Goal: Task Accomplishment & Management: Manage account settings

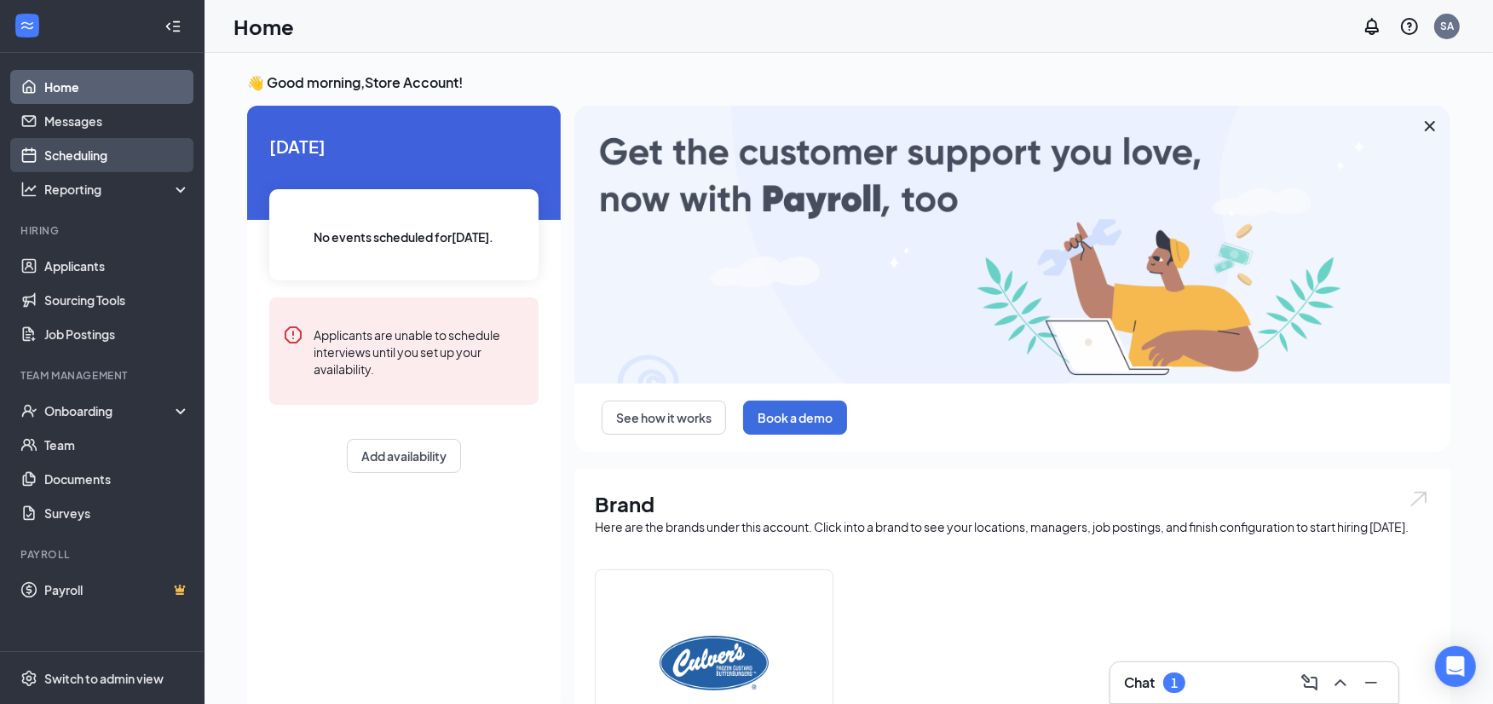
click at [108, 153] on link "Scheduling" at bounding box center [117, 155] width 146 height 34
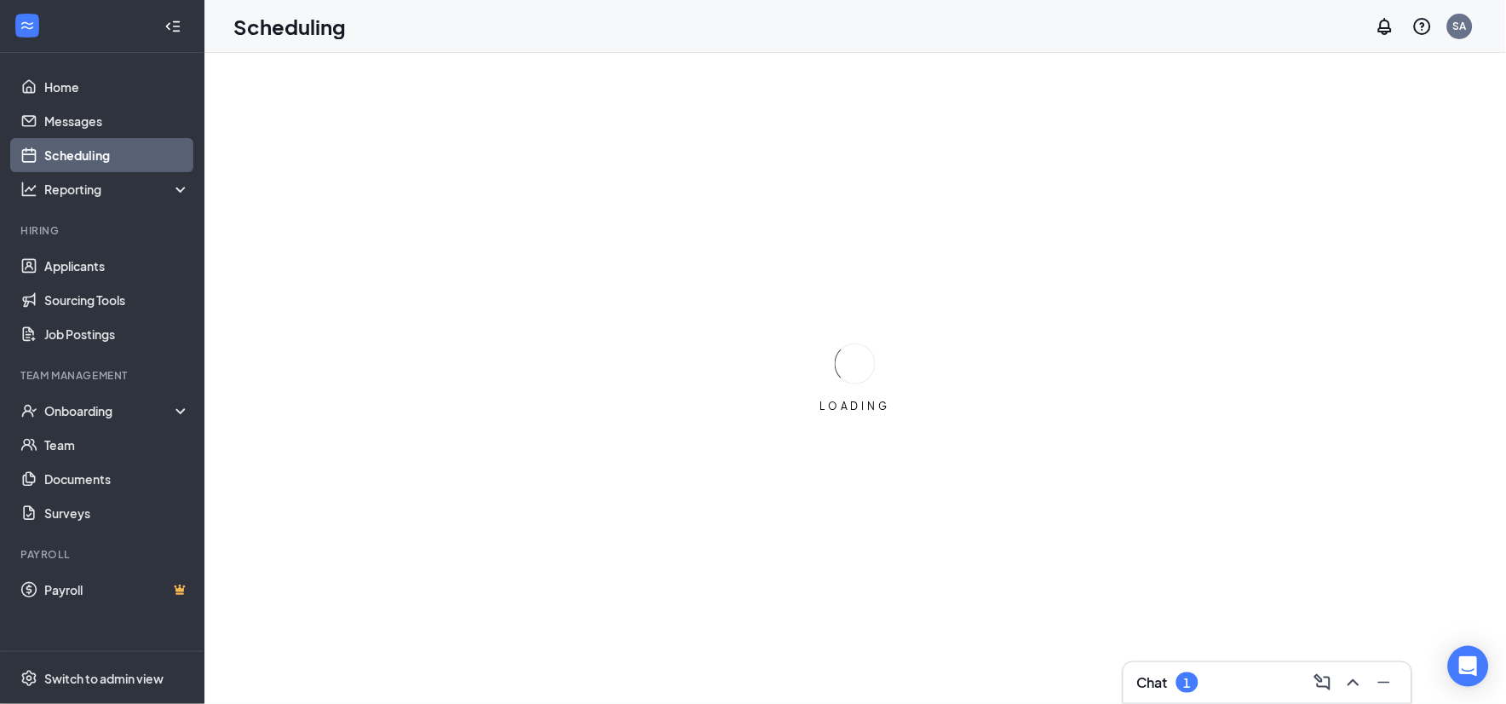
click at [1217, 694] on div "Chat 1" at bounding box center [1267, 682] width 261 height 27
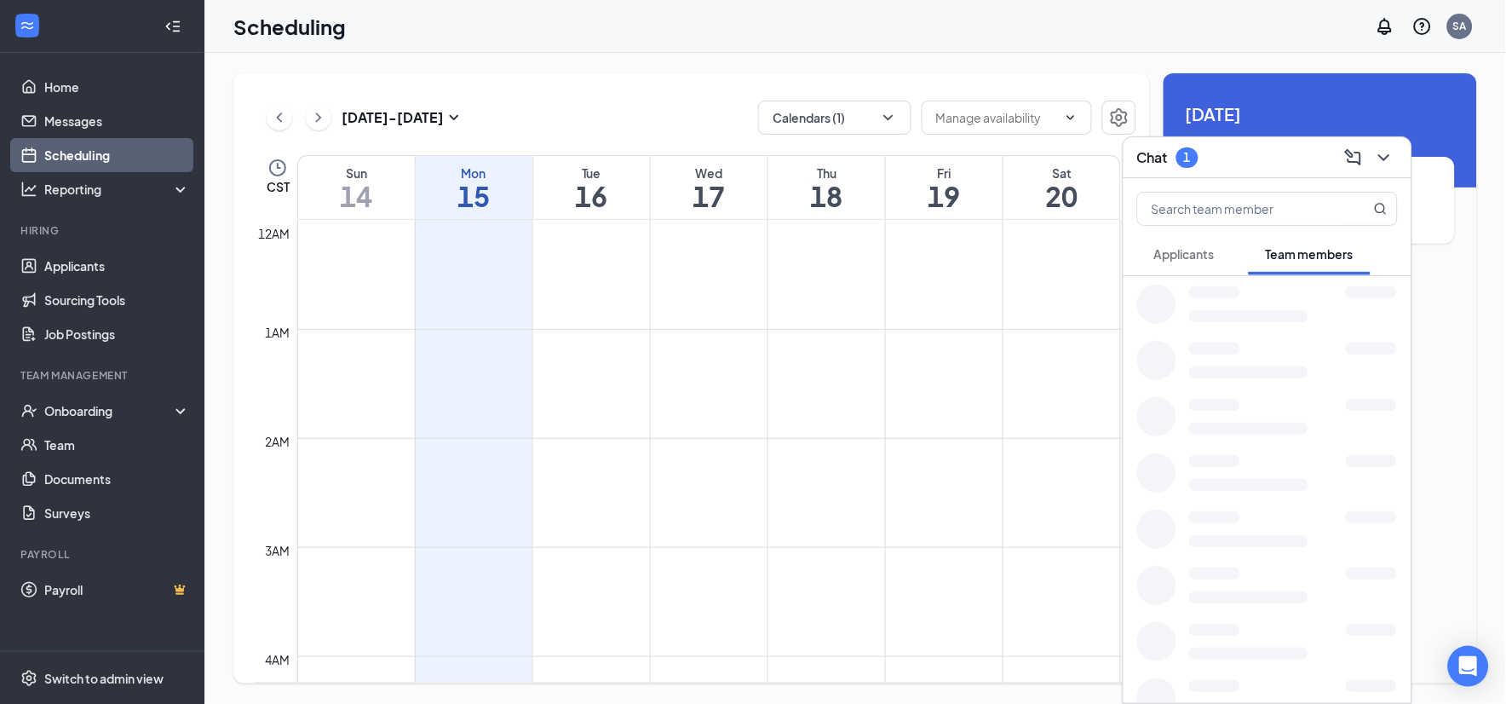
scroll to position [837, 0]
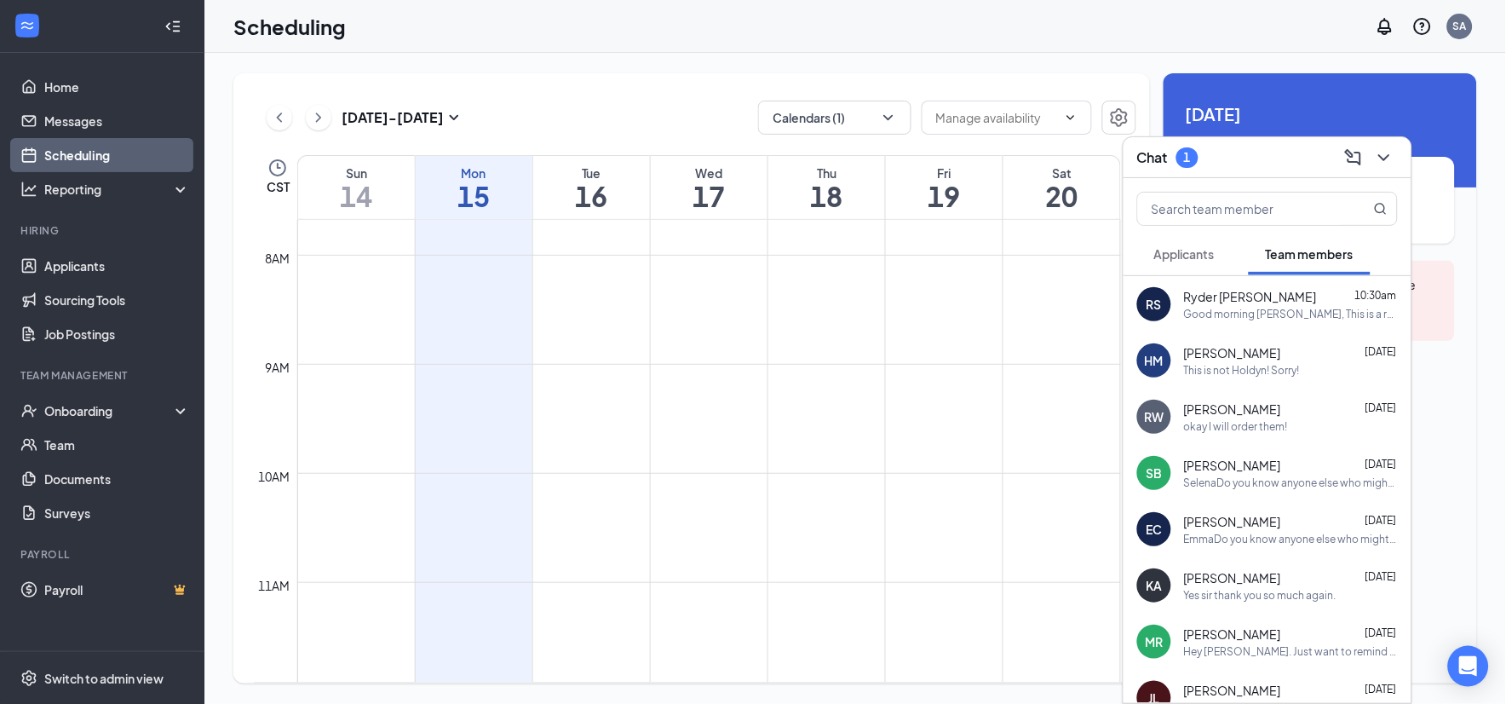
click at [1212, 260] on span "Applicants" at bounding box center [1184, 253] width 60 height 15
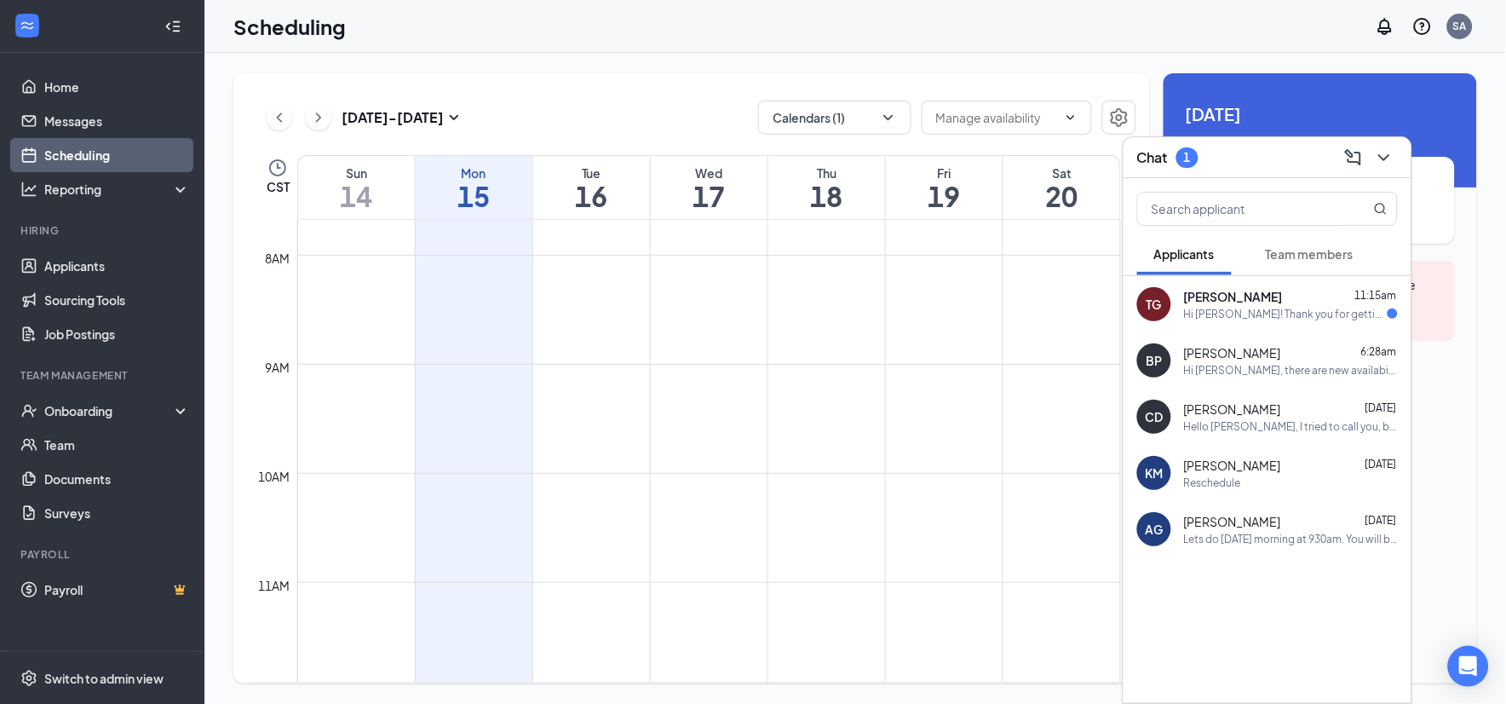
click at [1211, 293] on span "[PERSON_NAME]" at bounding box center [1233, 296] width 99 height 17
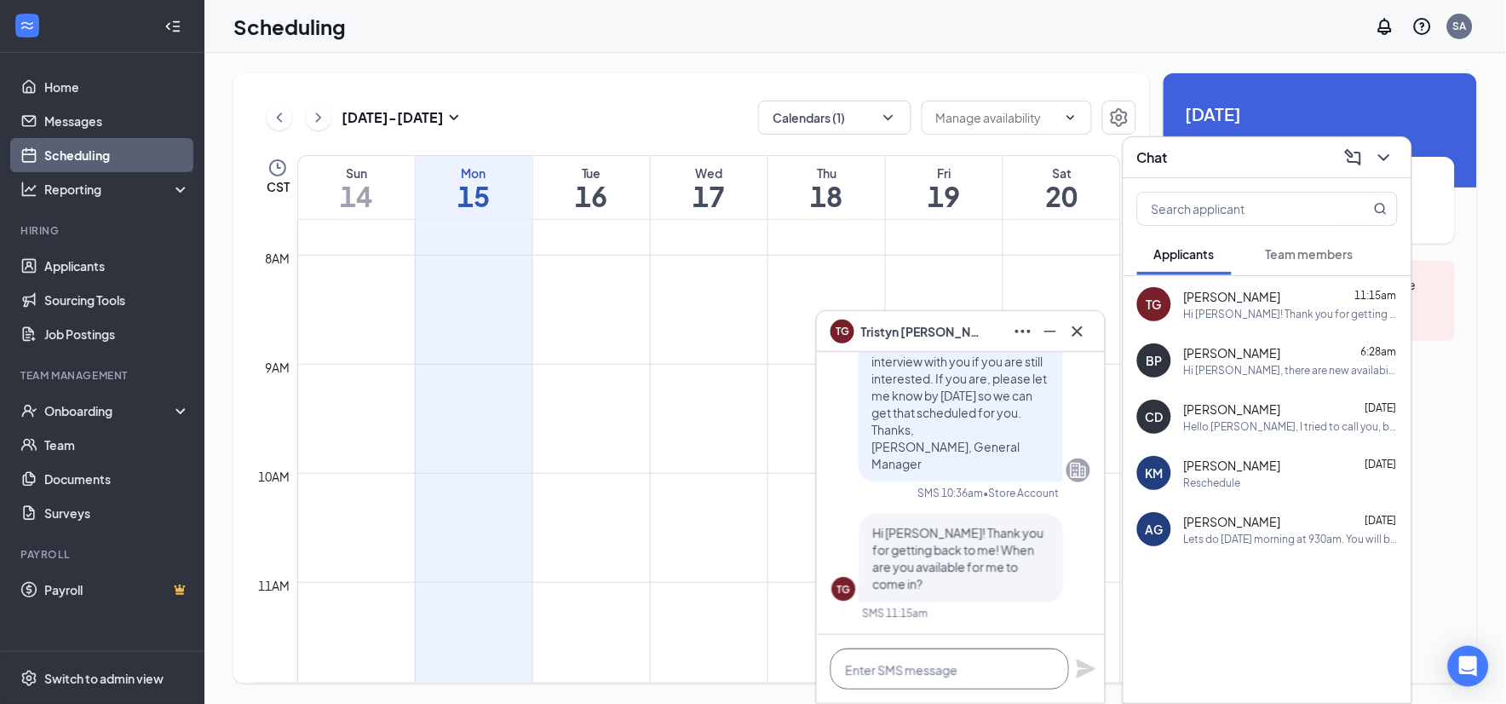
click at [978, 662] on textarea at bounding box center [950, 668] width 239 height 41
click at [960, 332] on div "TG [PERSON_NAME]" at bounding box center [961, 331] width 261 height 27
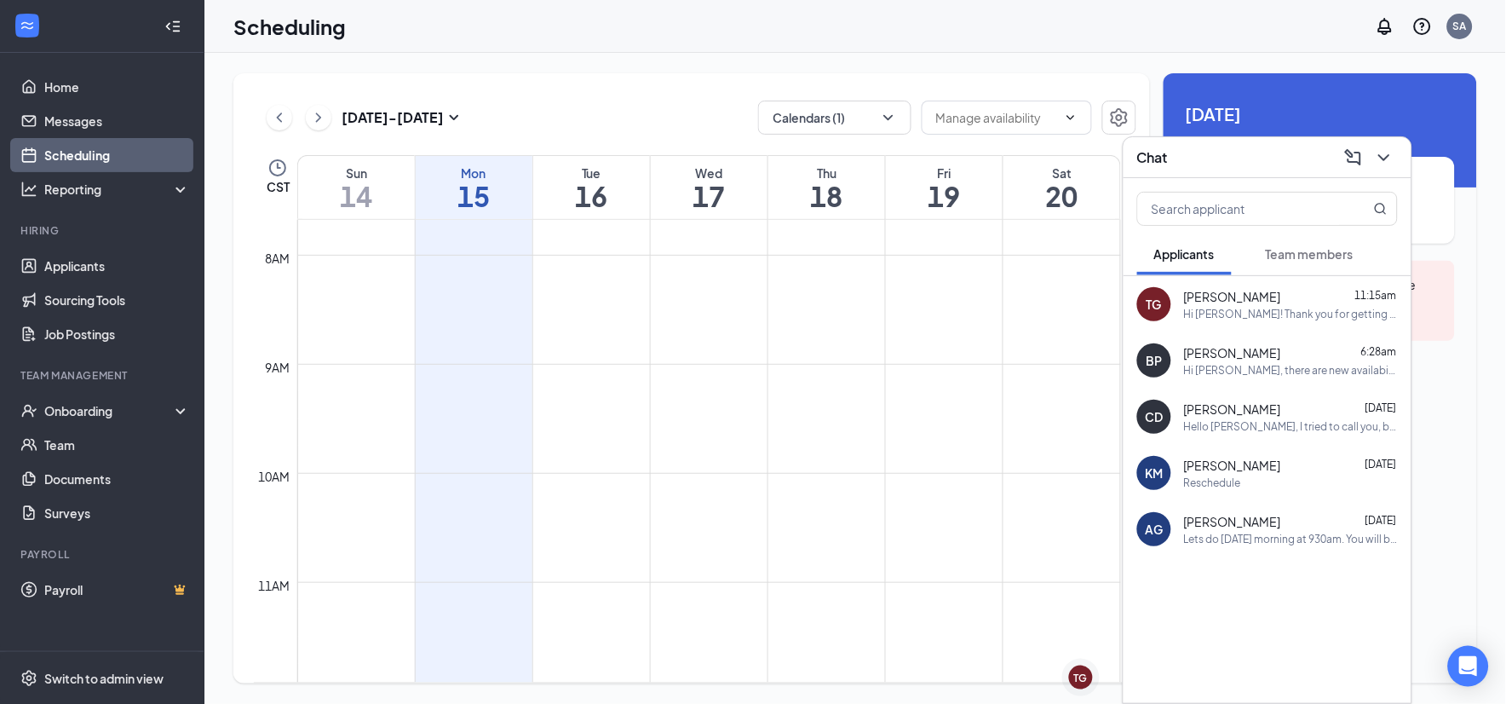
click at [1191, 155] on div "Chat" at bounding box center [1267, 157] width 261 height 26
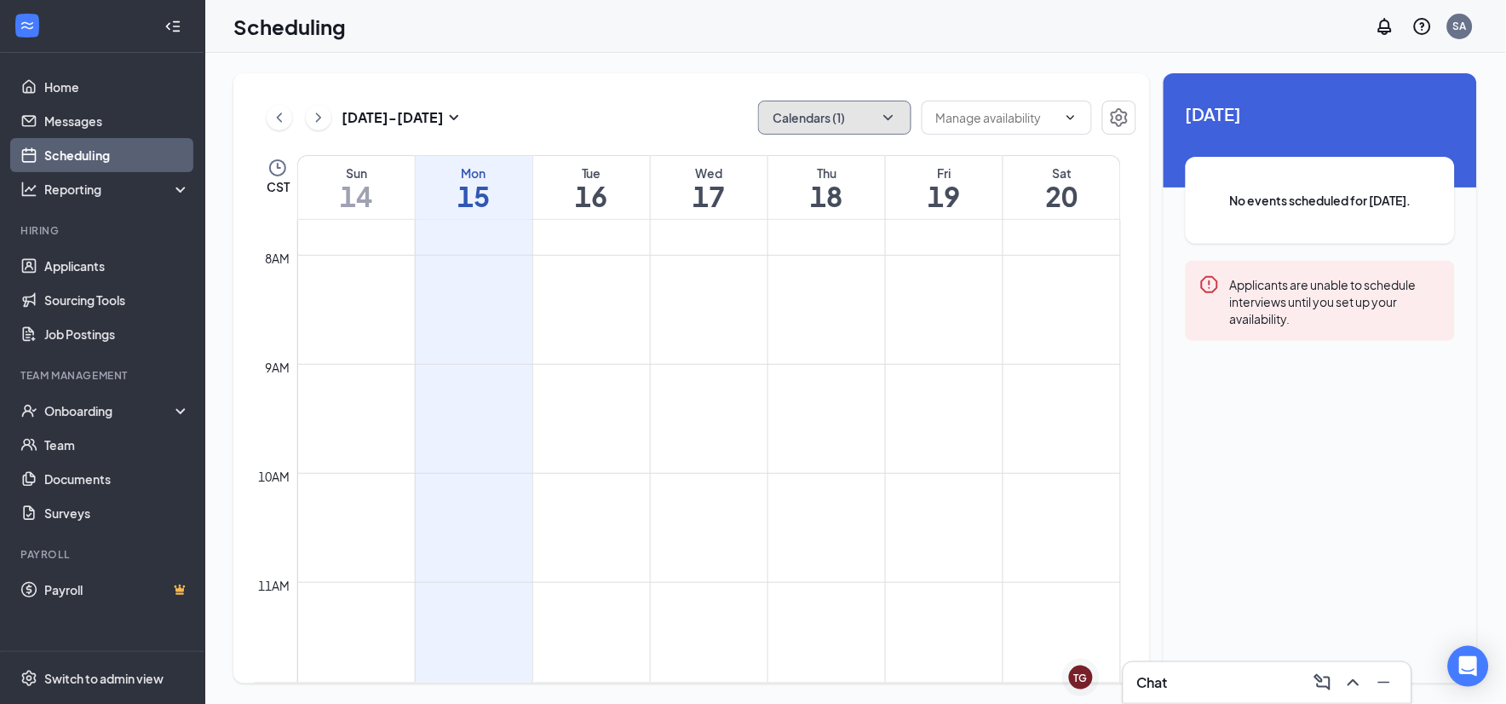
click at [793, 124] on button "Calendars (1)" at bounding box center [834, 118] width 153 height 34
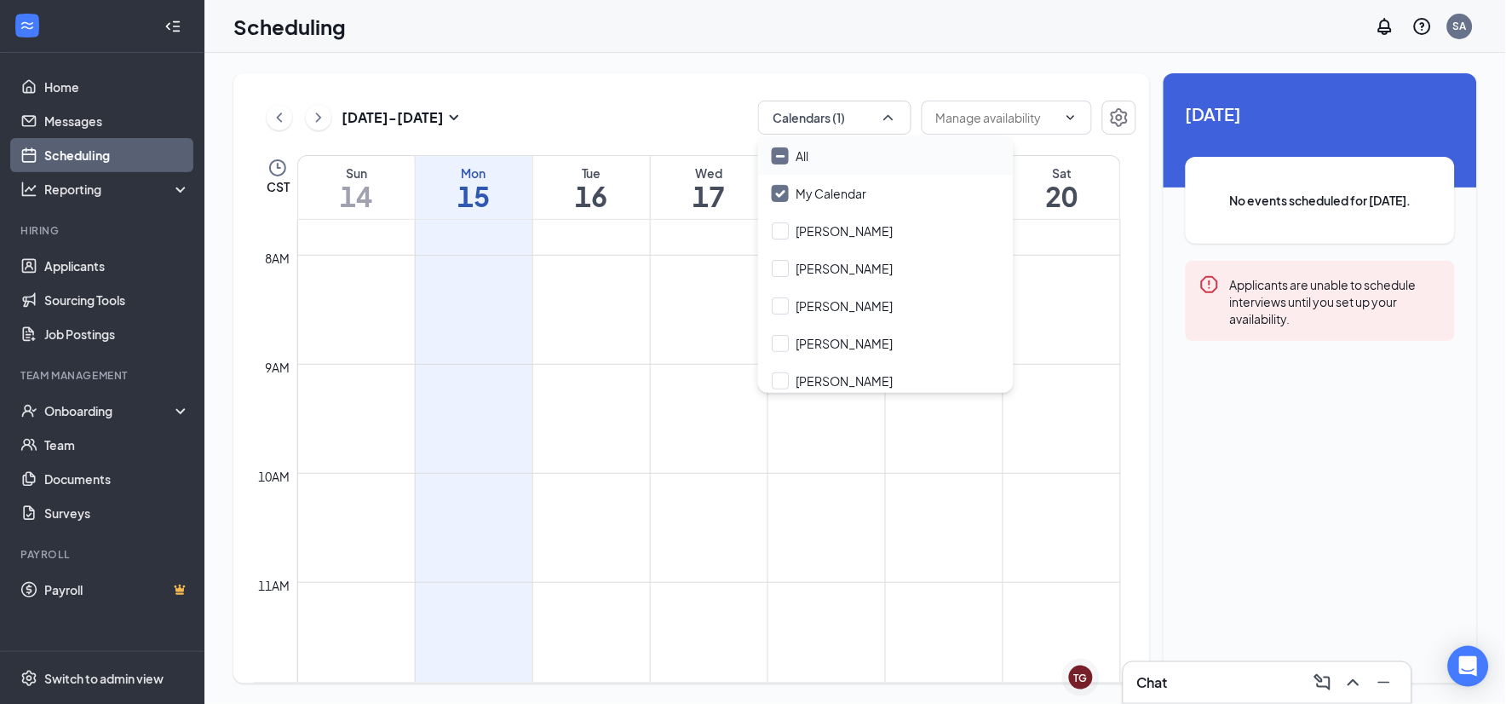
click at [785, 152] on input "All" at bounding box center [790, 155] width 37 height 17
checkbox input "true"
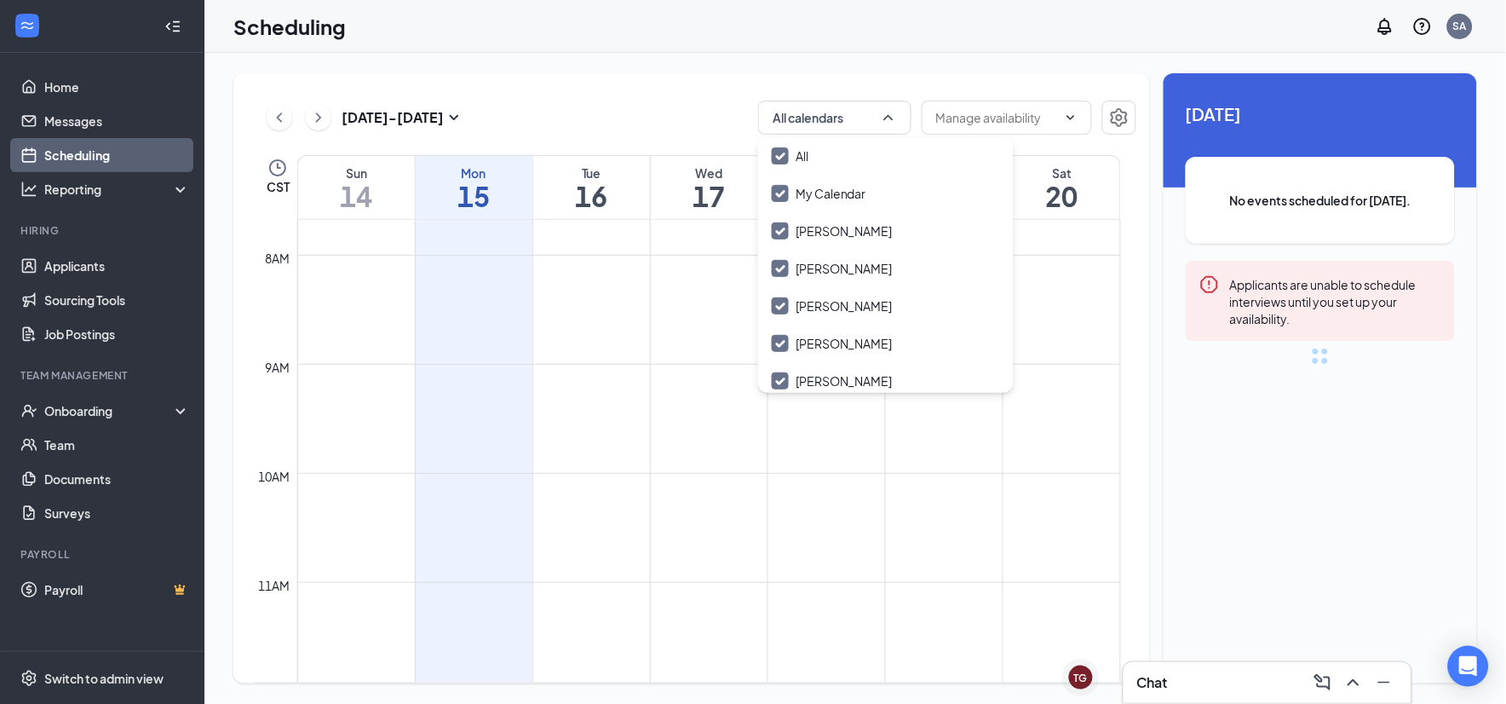
checkbox input "true"
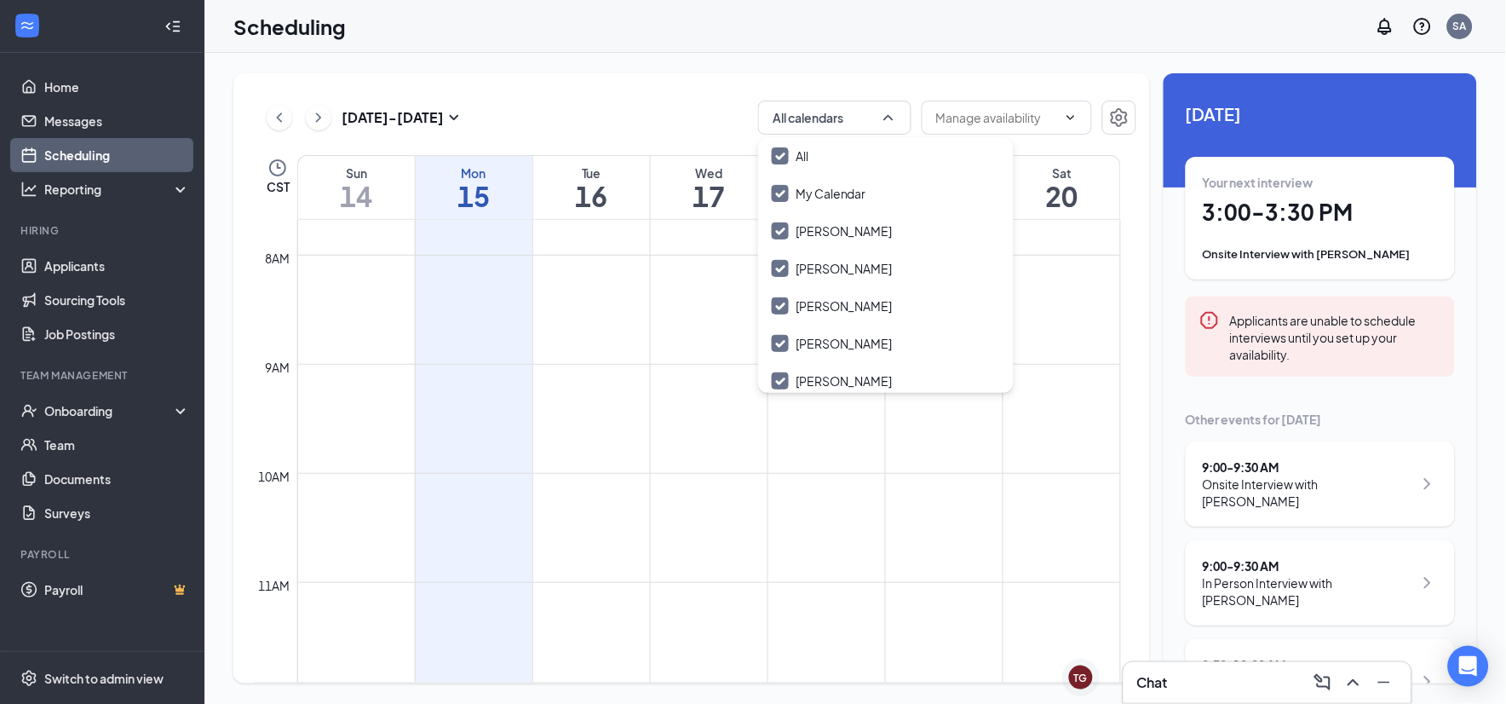
click at [571, 99] on div "Sep 14 - Sep 20 All calendars CST Sun 14 Mon 15 Tue 16 Wed 17 Thu 18 Fri 19 Sat…" at bounding box center [691, 378] width 917 height 610
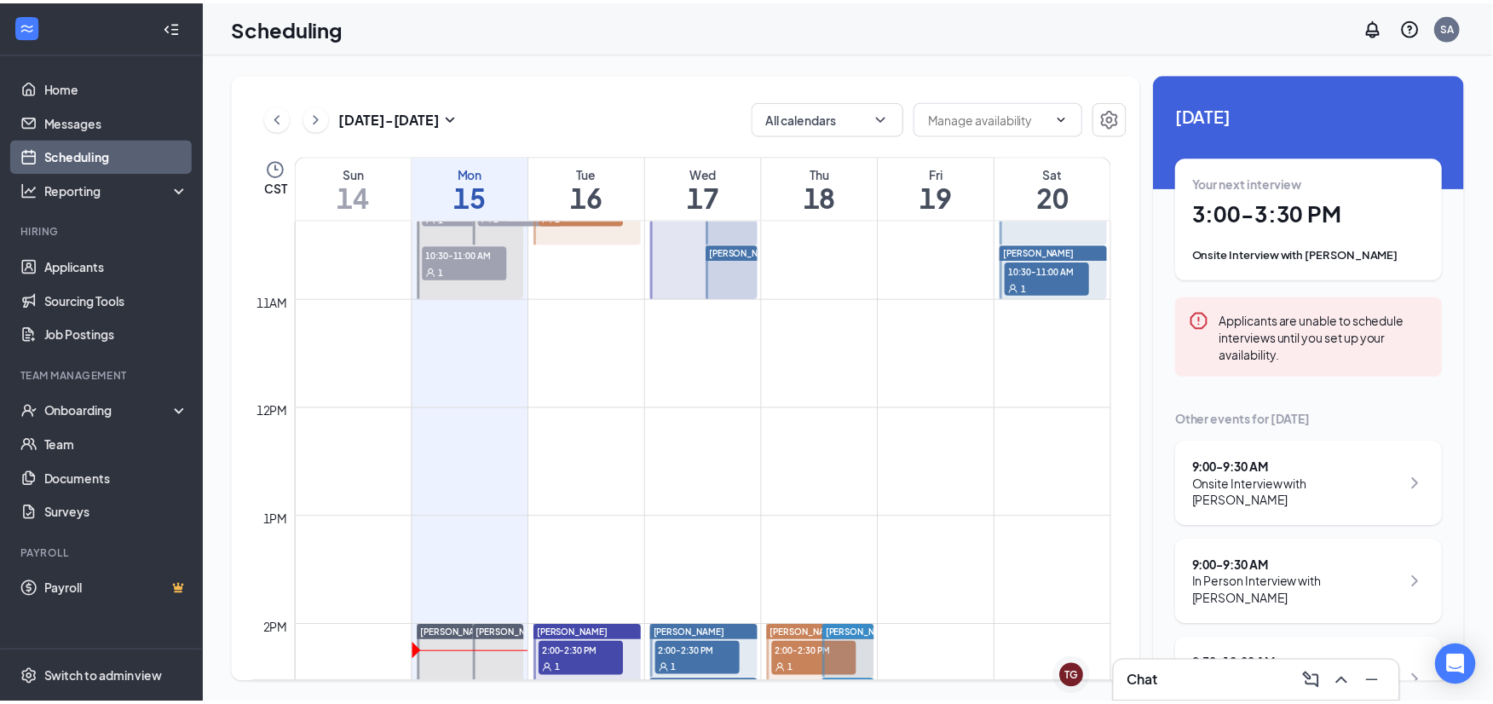
scroll to position [1406, 0]
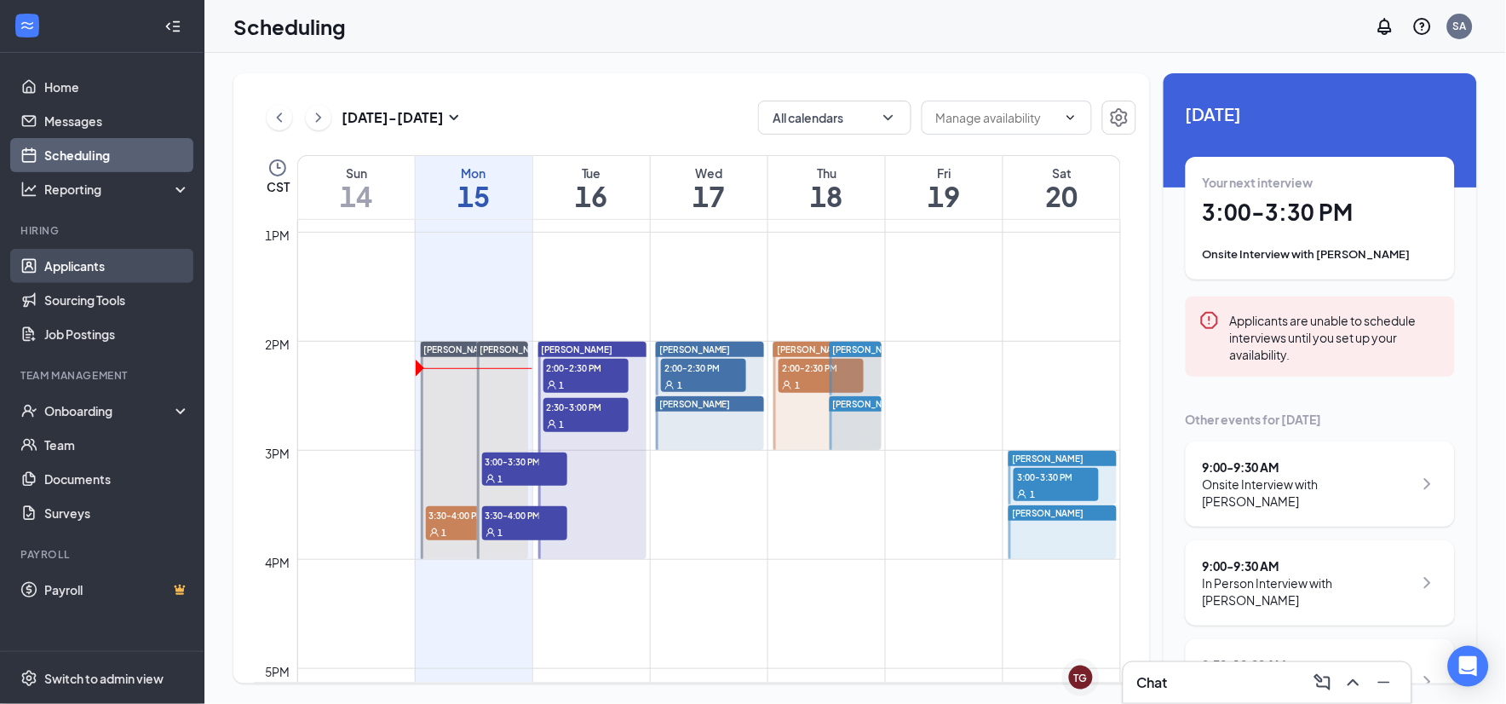
click at [68, 265] on link "Applicants" at bounding box center [117, 266] width 146 height 34
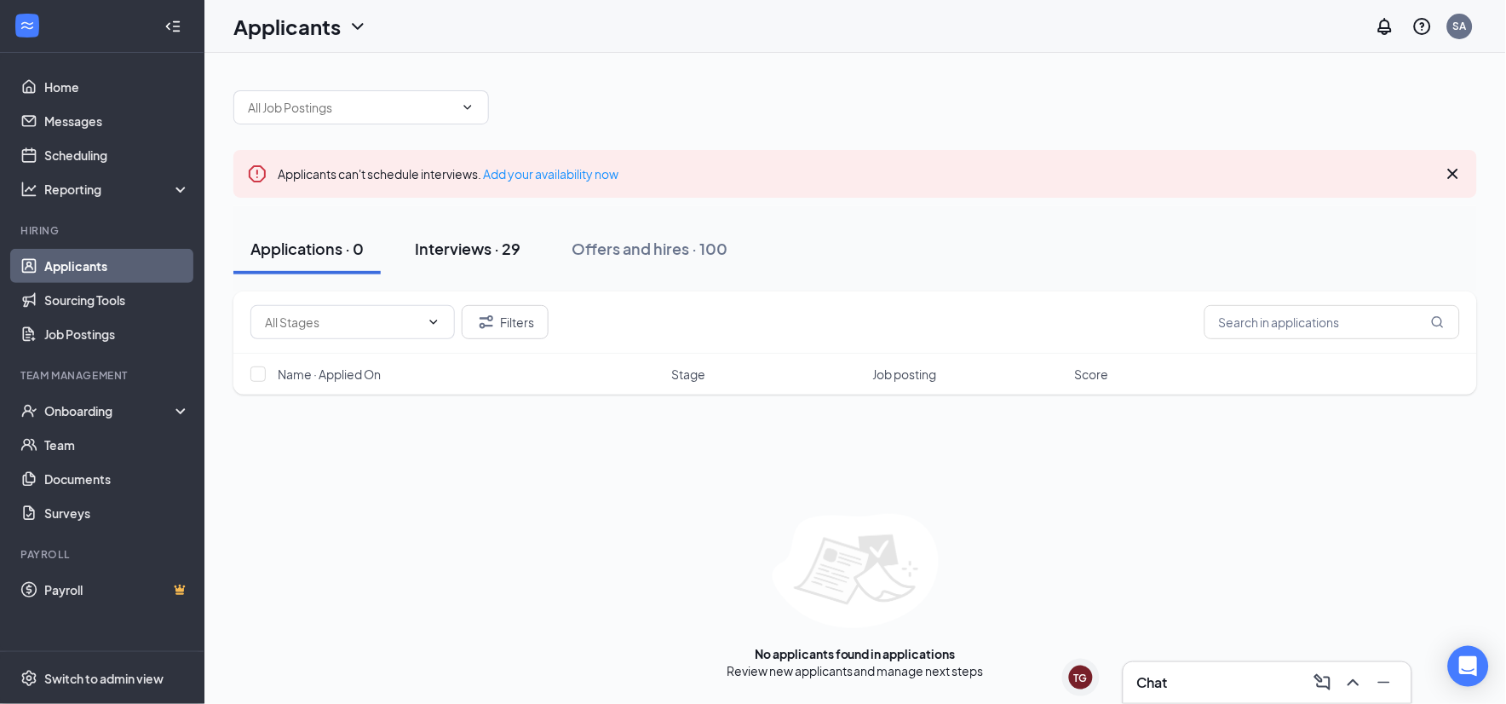
click at [474, 245] on div "Interviews · 29" at bounding box center [468, 248] width 106 height 21
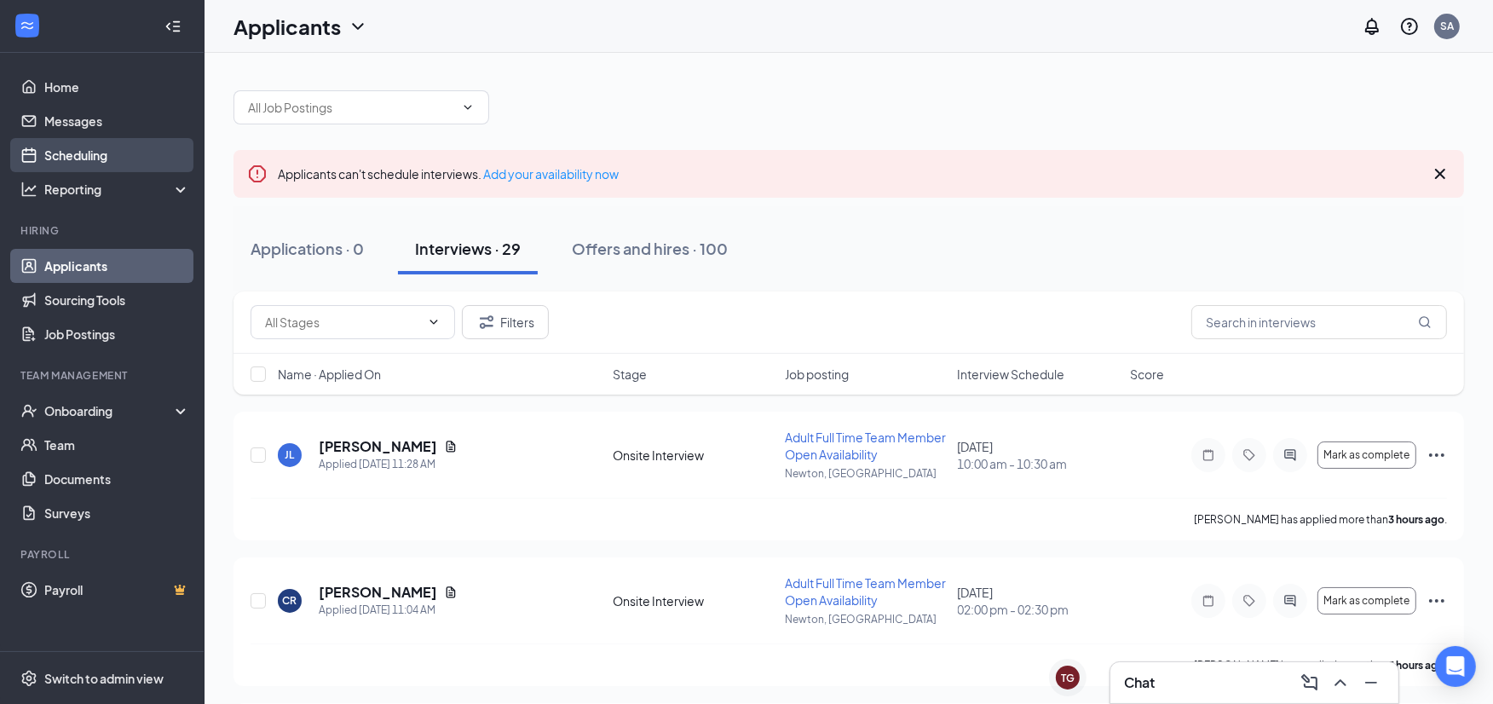
click at [106, 145] on link "Scheduling" at bounding box center [117, 155] width 146 height 34
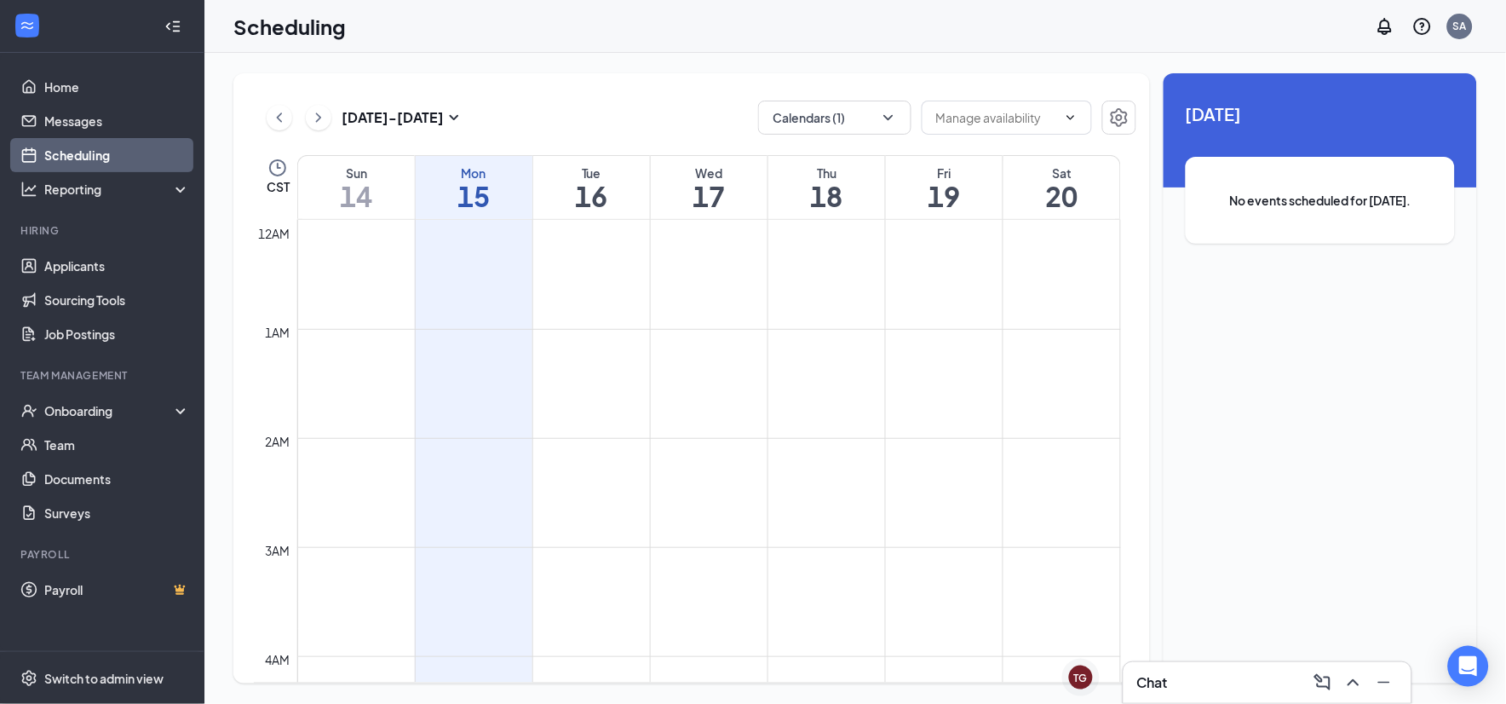
scroll to position [837, 0]
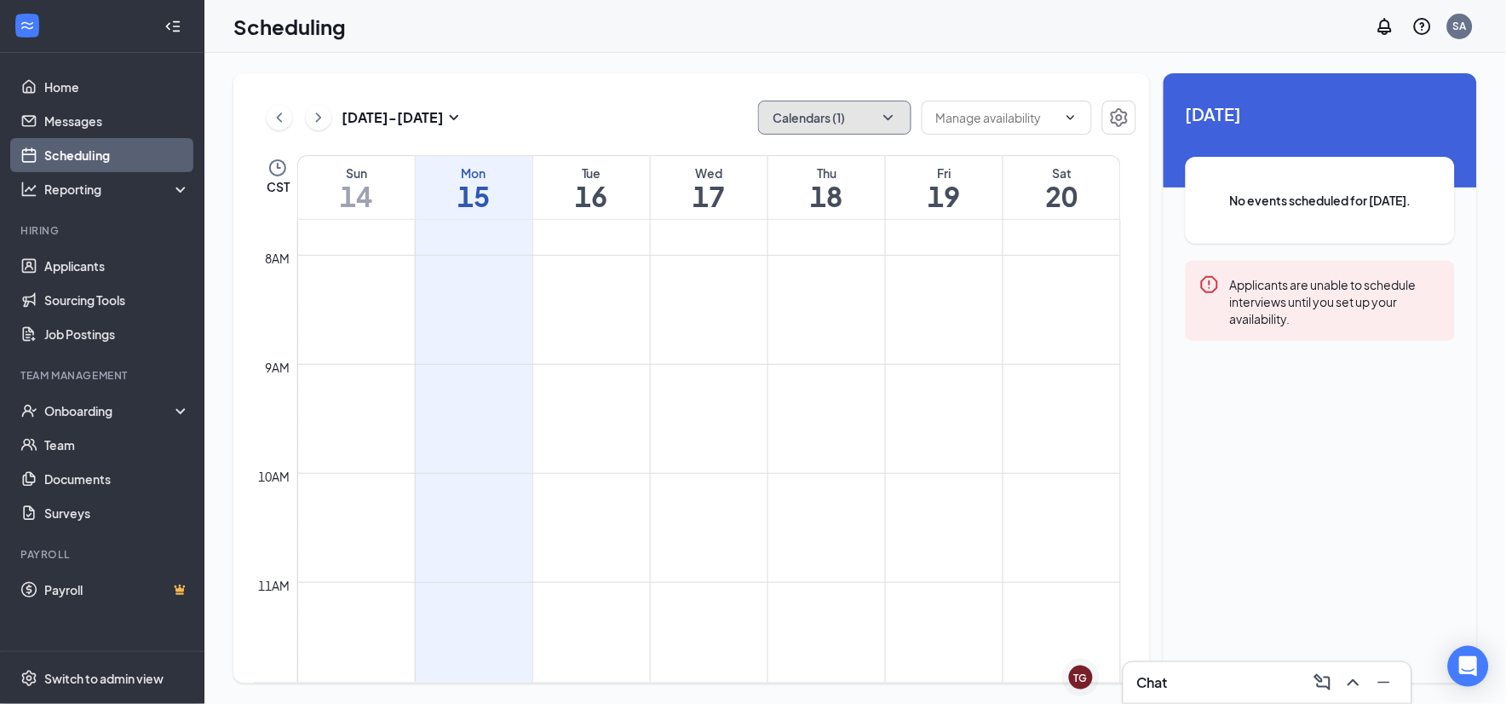
click at [816, 121] on button "Calendars (1)" at bounding box center [834, 118] width 153 height 34
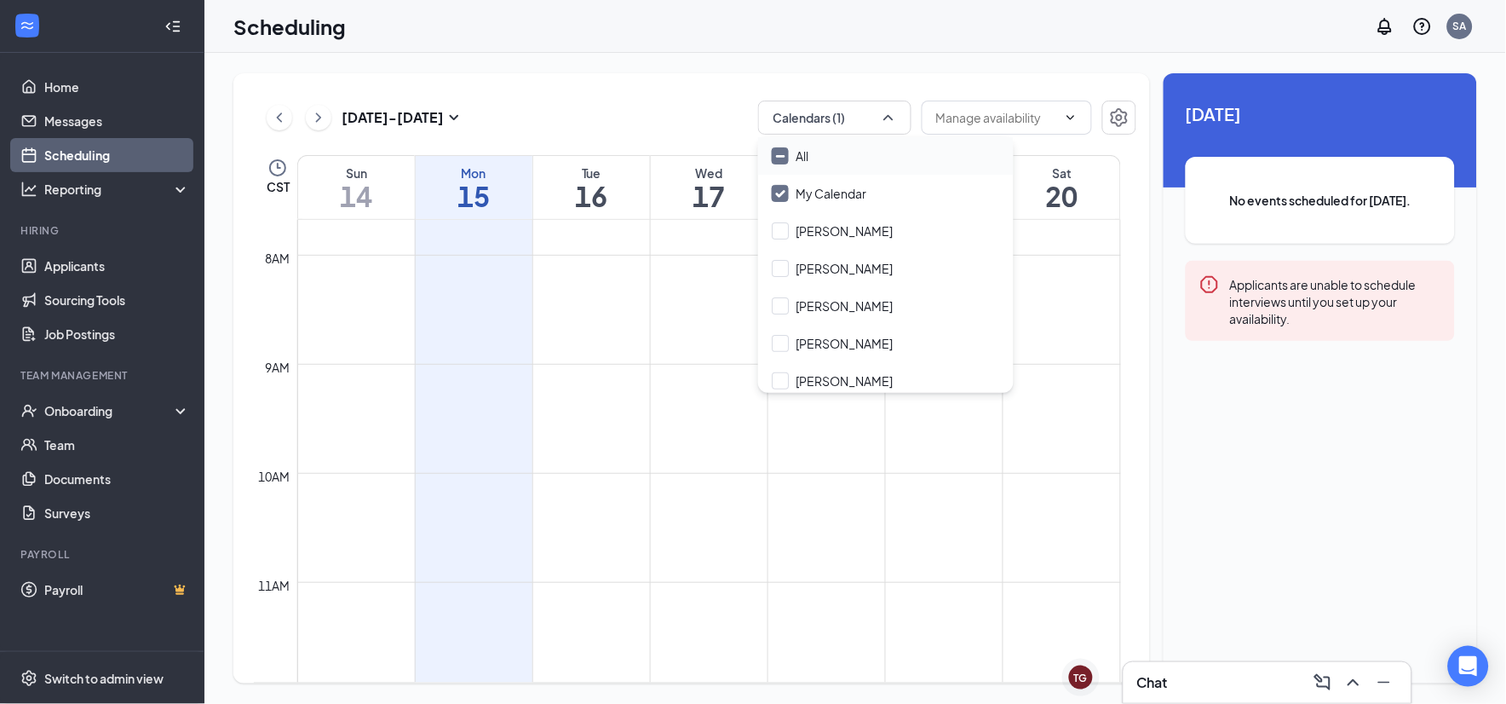
click at [778, 155] on input "All" at bounding box center [790, 155] width 37 height 17
checkbox input "true"
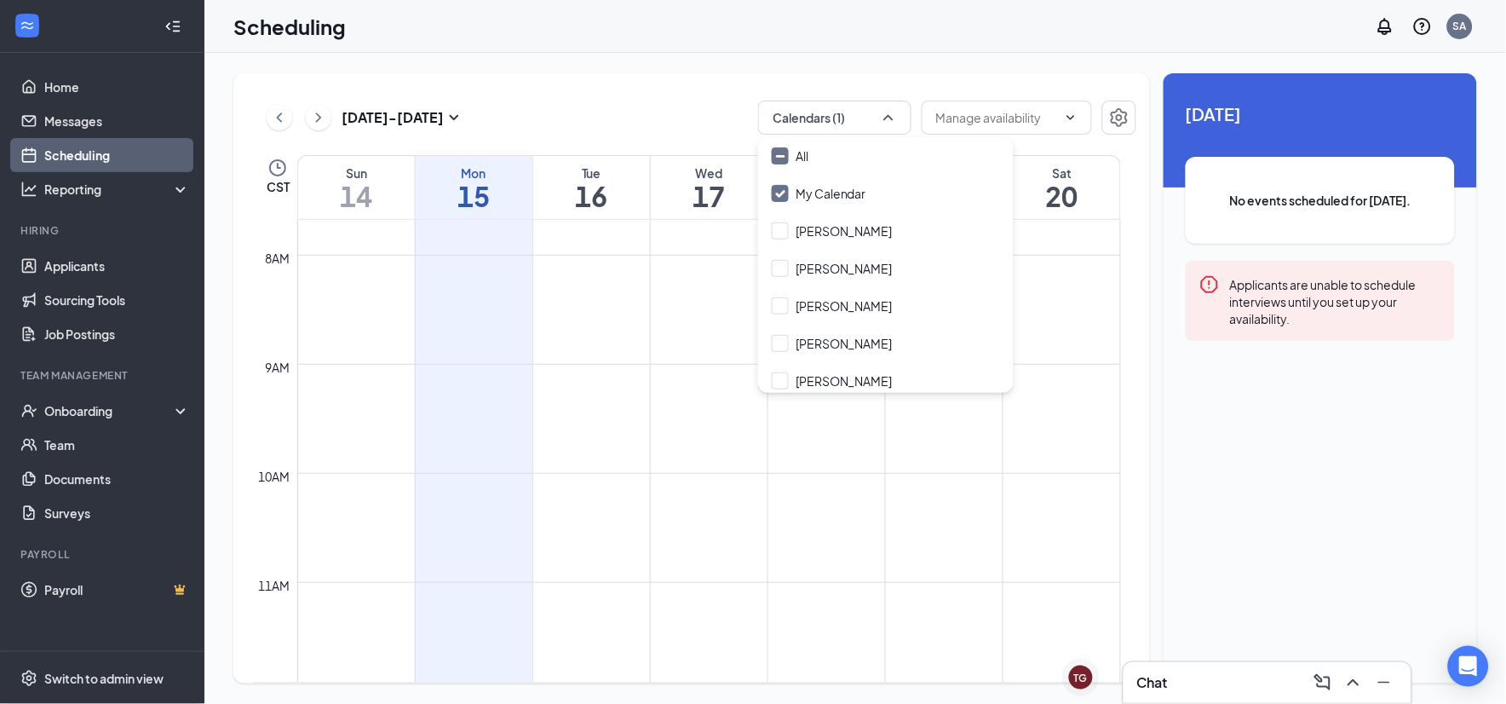
checkbox input "true"
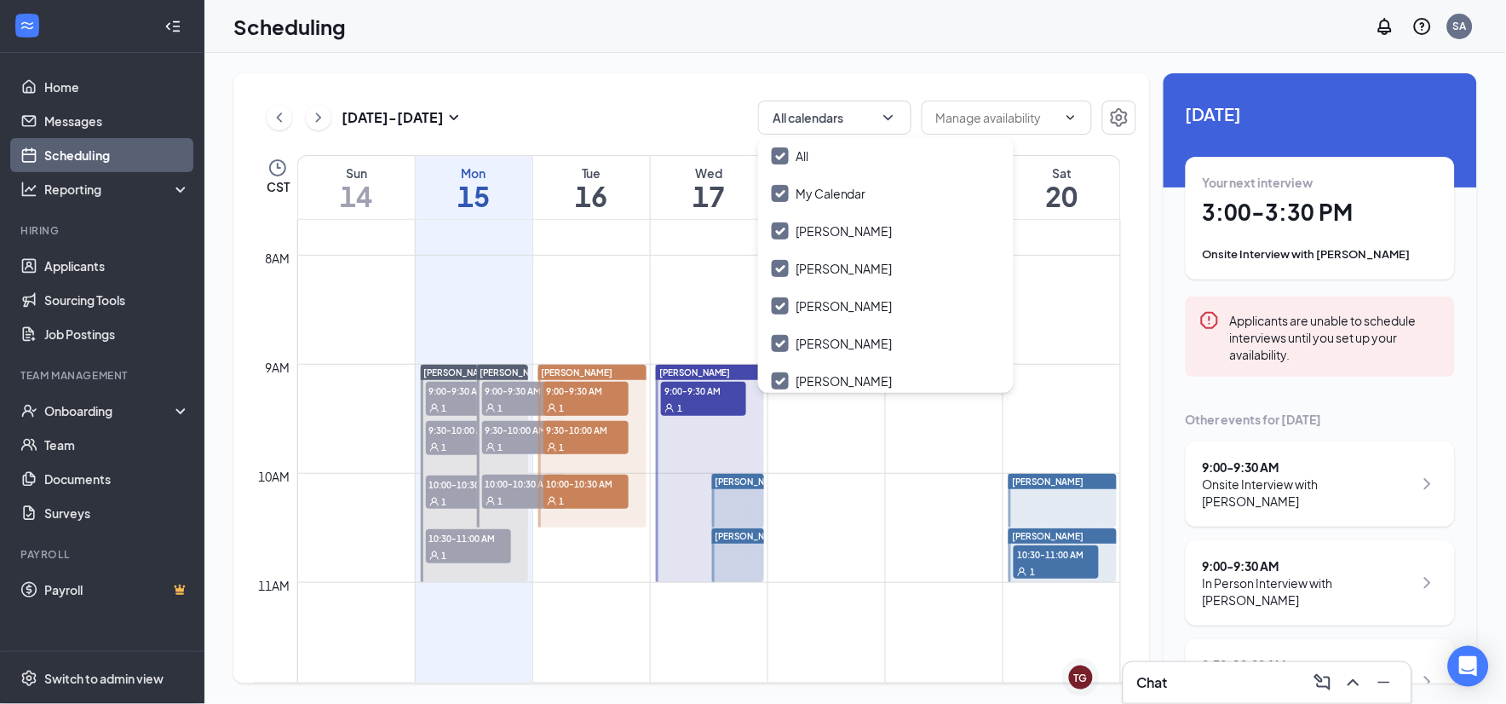
click at [618, 88] on div "Sep 14 - Sep 20 All calendars CST Sun 14 Mon 15 Tue 16 Wed 17 Thu 18 Fri 19 Sat…" at bounding box center [691, 378] width 917 height 610
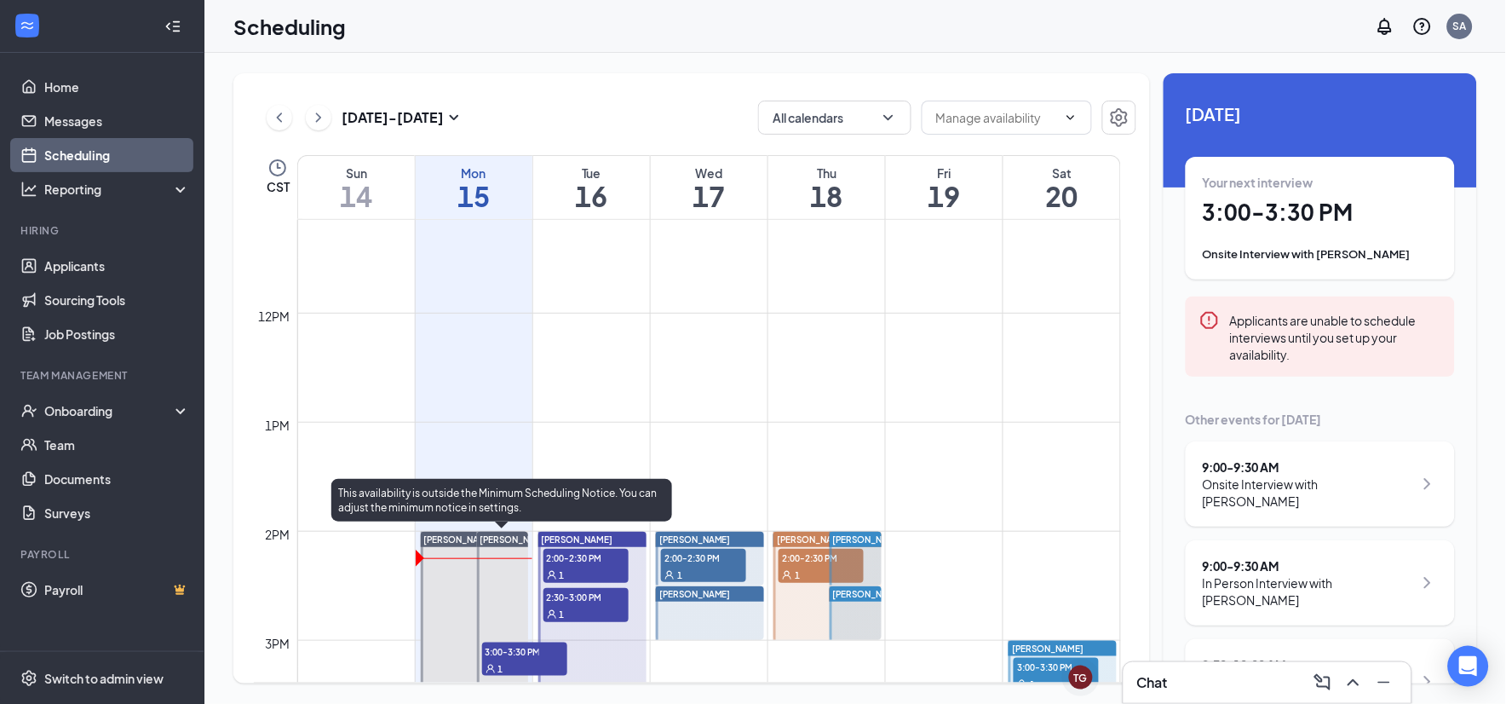
scroll to position [1406, 0]
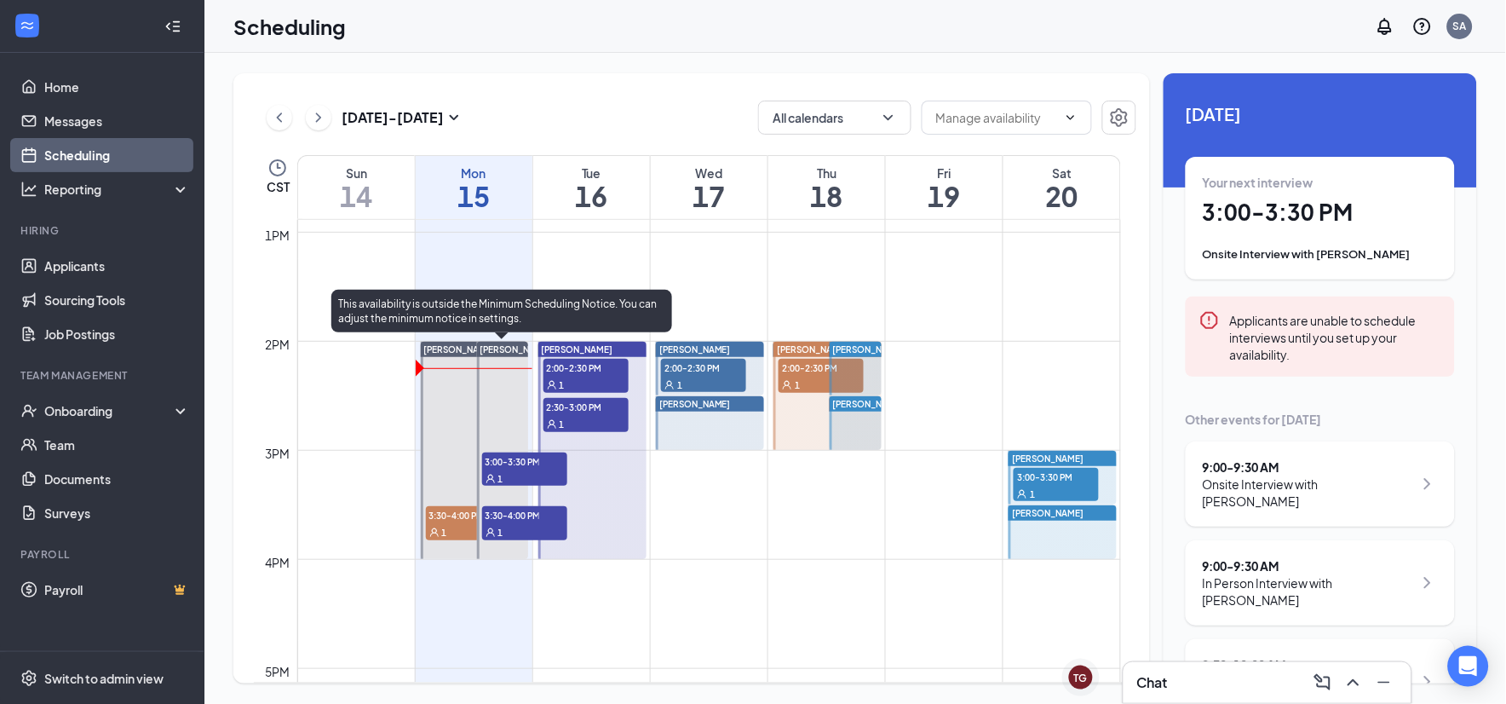
click at [505, 463] on span "3:00-3:30 PM" at bounding box center [524, 460] width 85 height 17
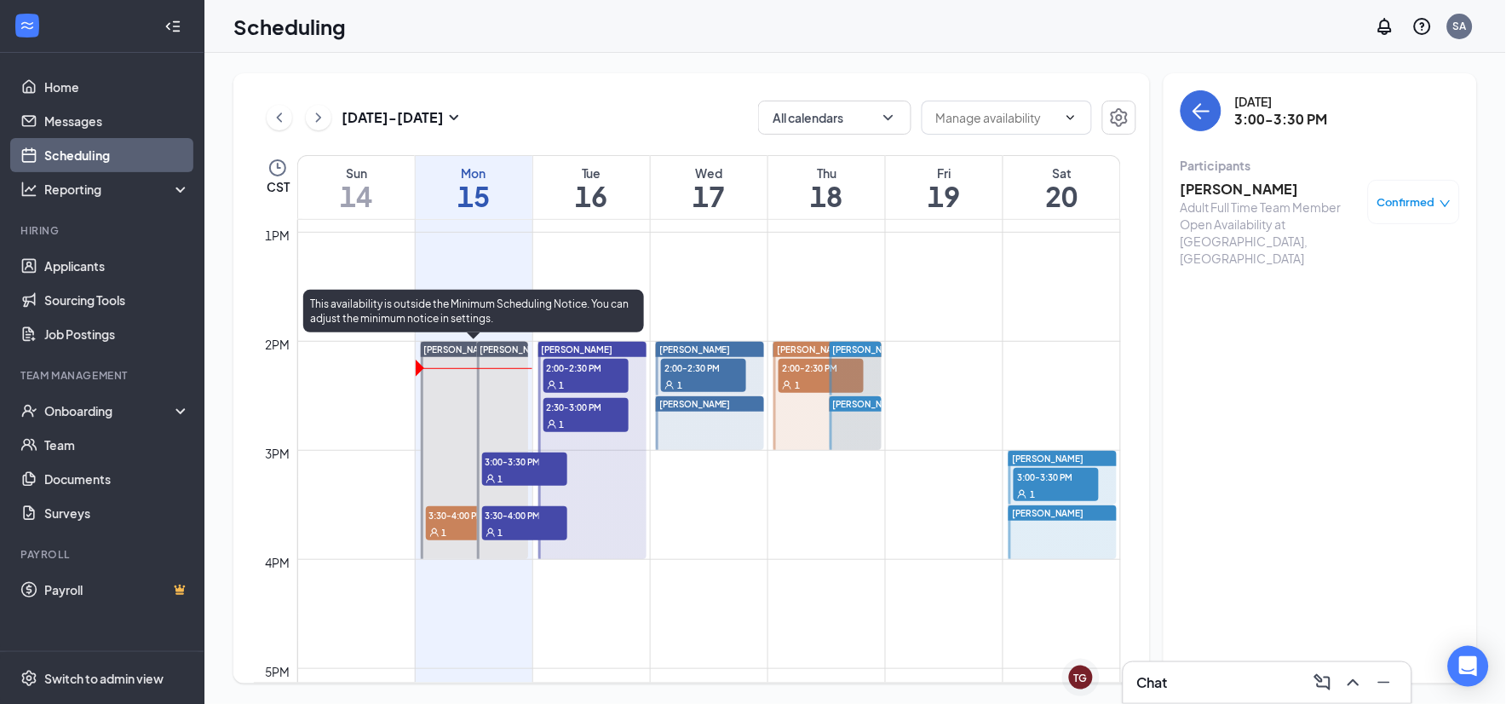
click at [458, 520] on span "3:30-4:00 PM" at bounding box center [468, 514] width 85 height 17
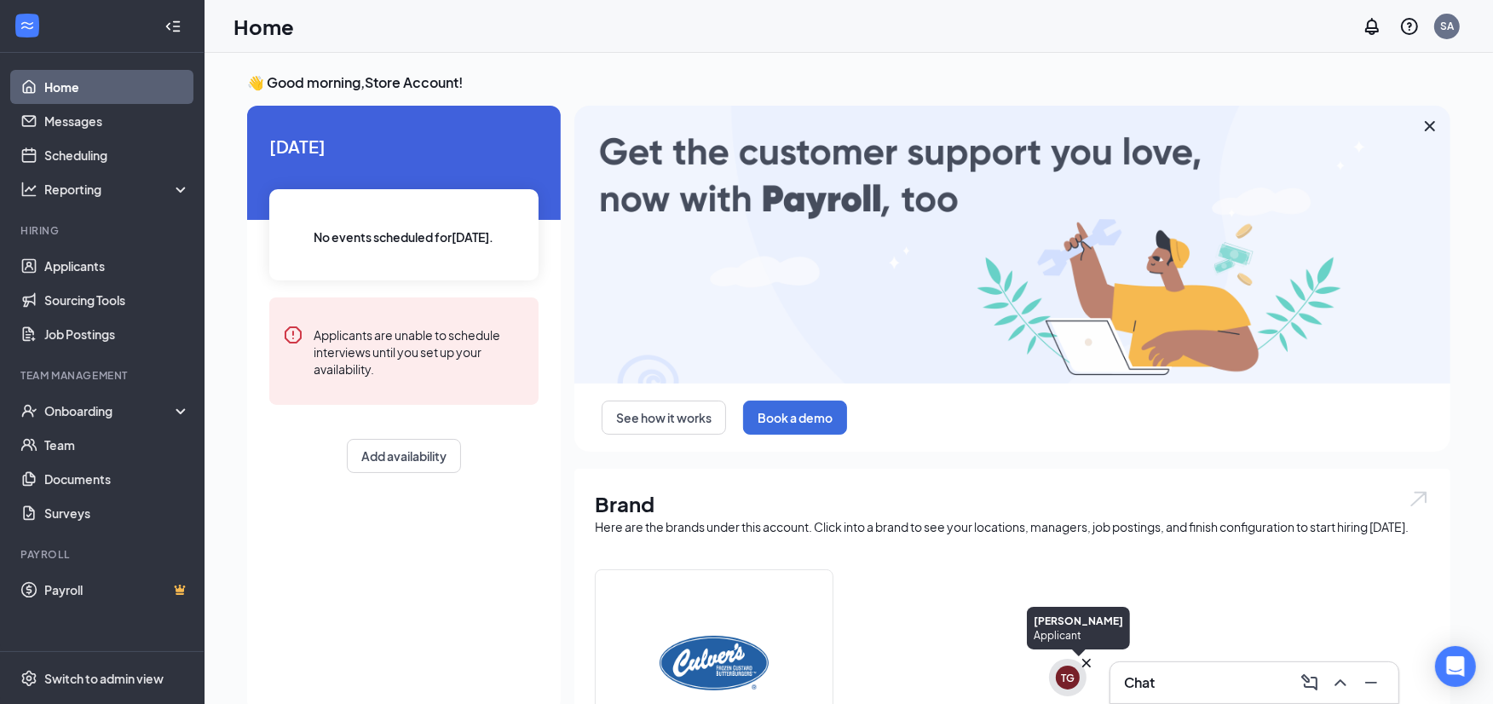
click at [1065, 682] on div "TG" at bounding box center [1068, 677] width 14 height 14
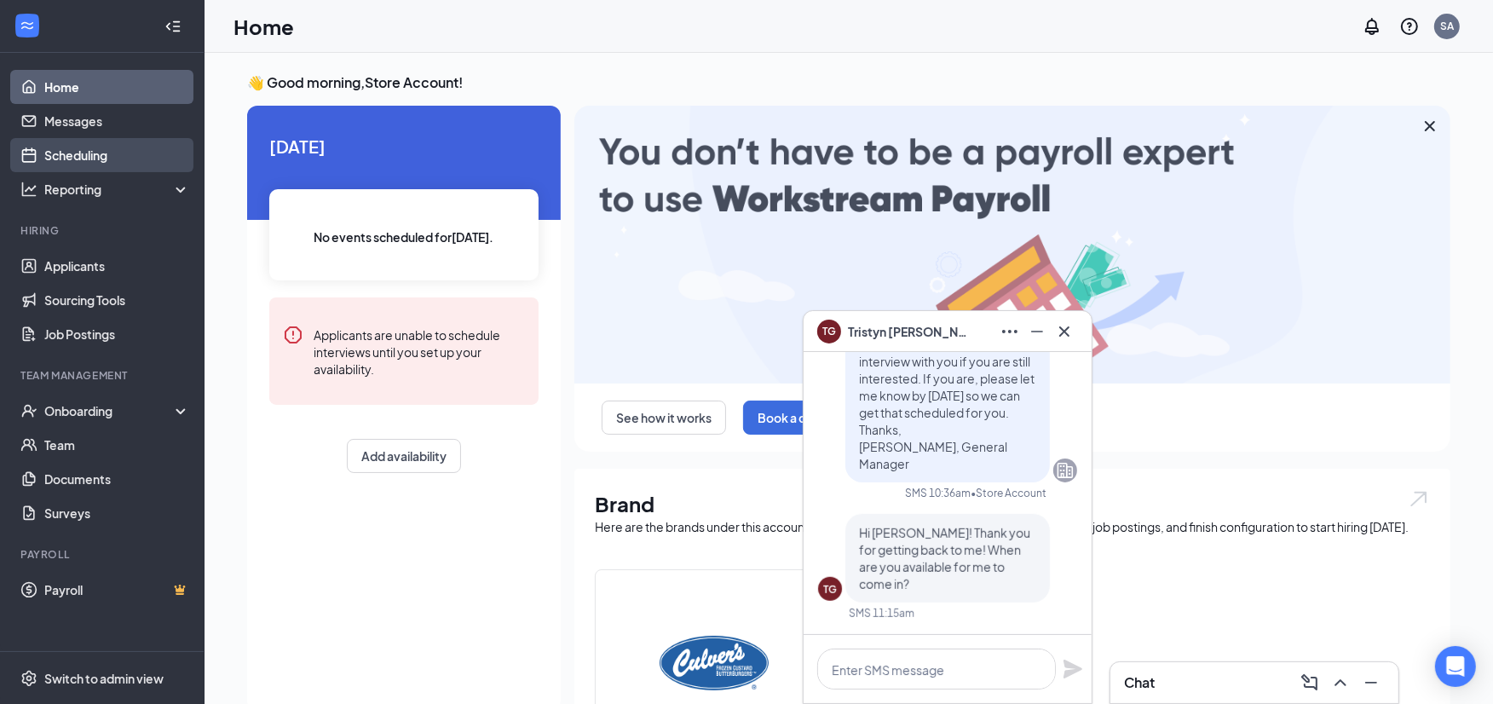
click at [73, 154] on link "Scheduling" at bounding box center [117, 155] width 146 height 34
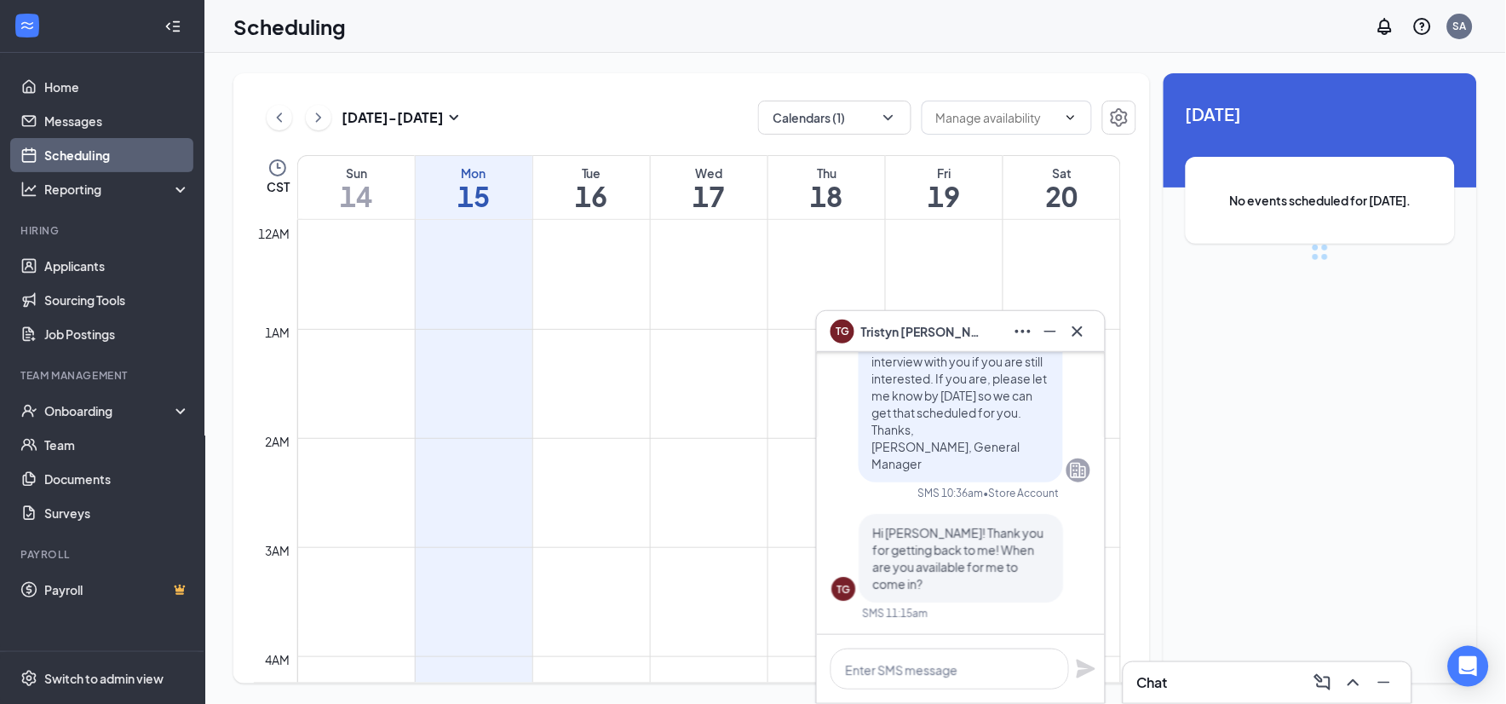
scroll to position [837, 0]
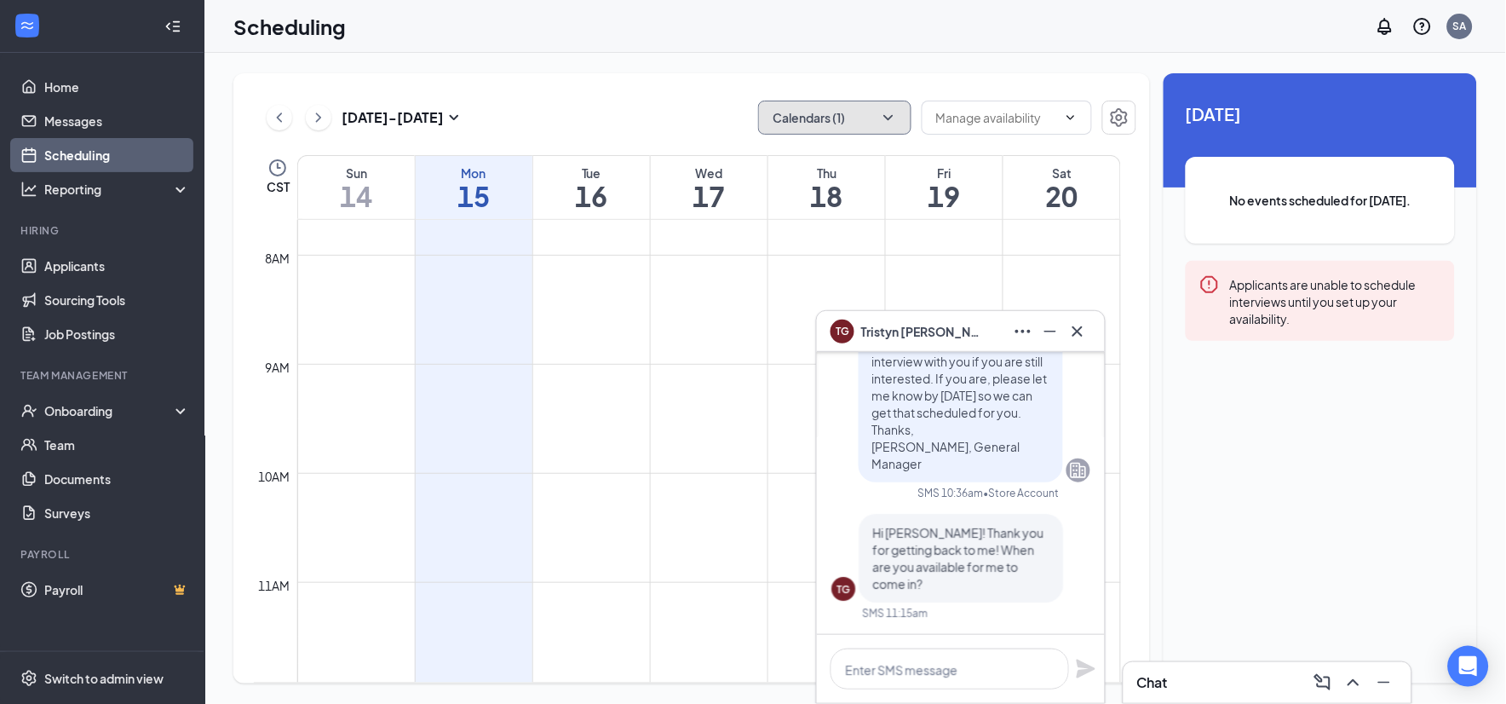
click at [882, 112] on icon "ChevronDown" at bounding box center [888, 117] width 17 height 17
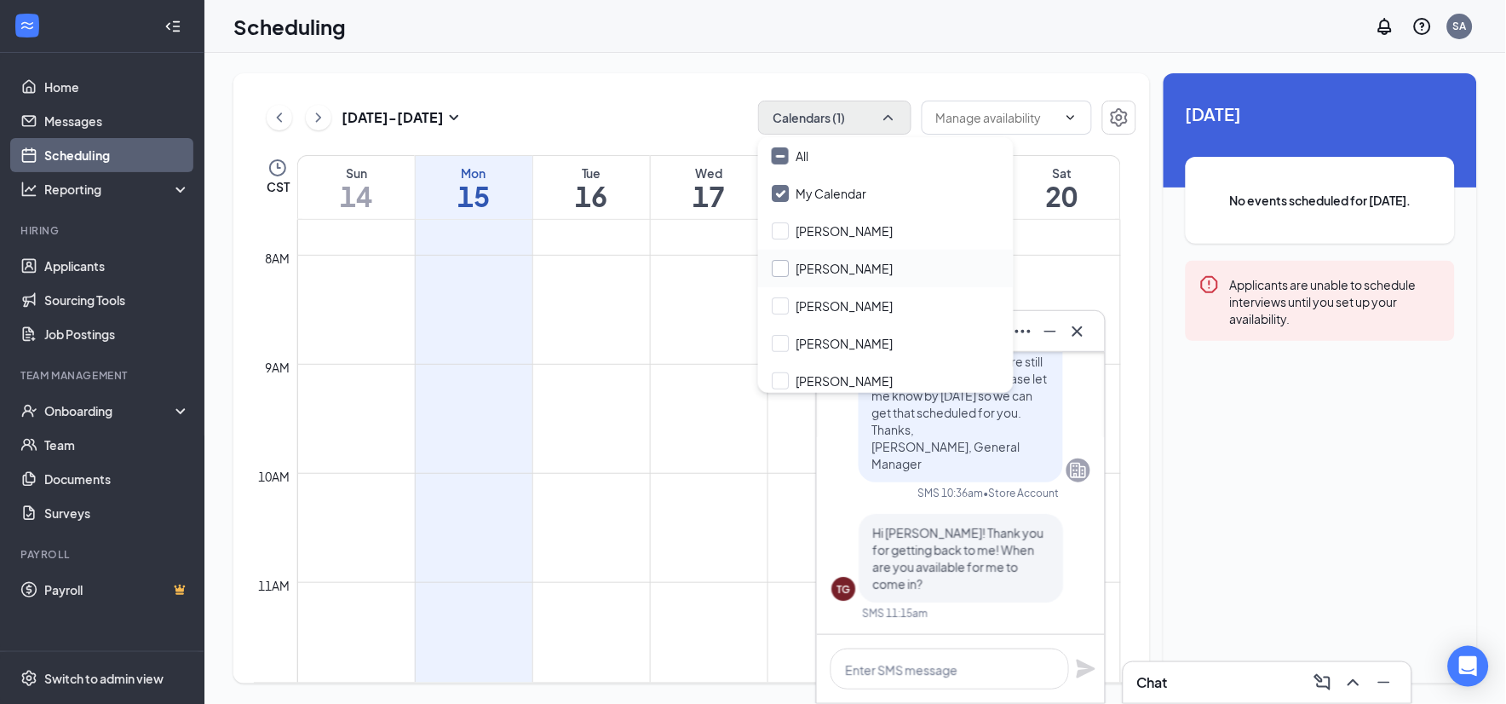
click at [781, 270] on input "[PERSON_NAME]" at bounding box center [832, 268] width 121 height 17
checkbox input "true"
click at [722, 118] on div "[DATE] - [DATE] Calendars (2)" at bounding box center [695, 118] width 883 height 34
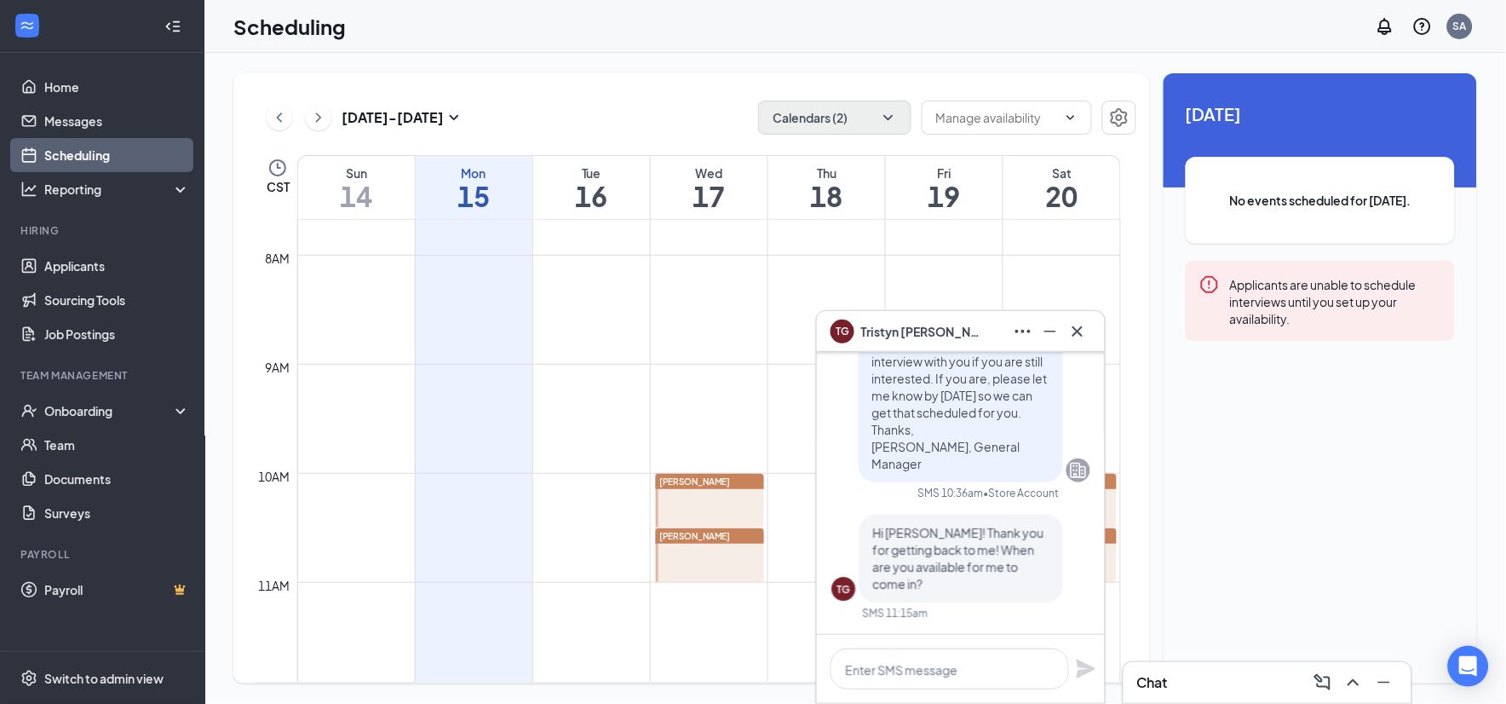
scroll to position [932, 0]
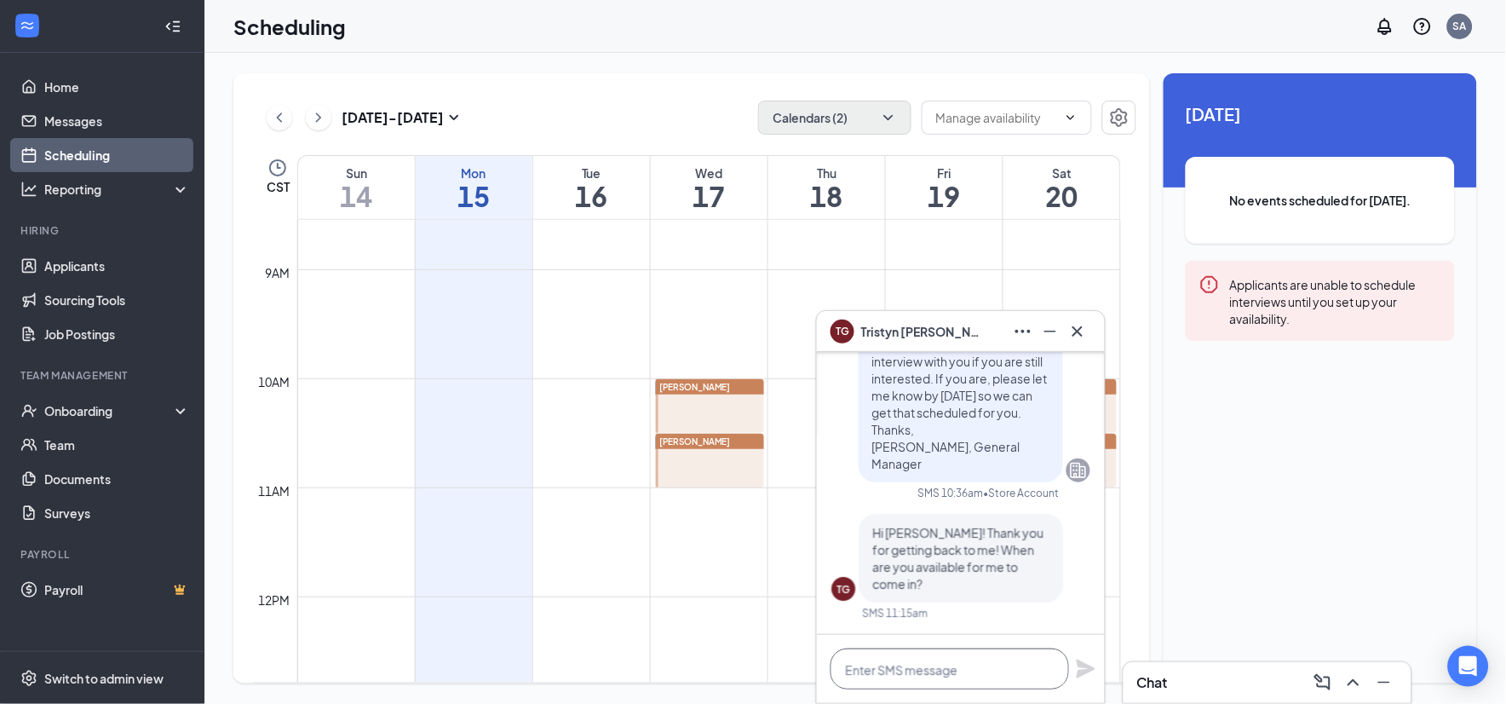
click at [893, 677] on textarea at bounding box center [950, 668] width 239 height 41
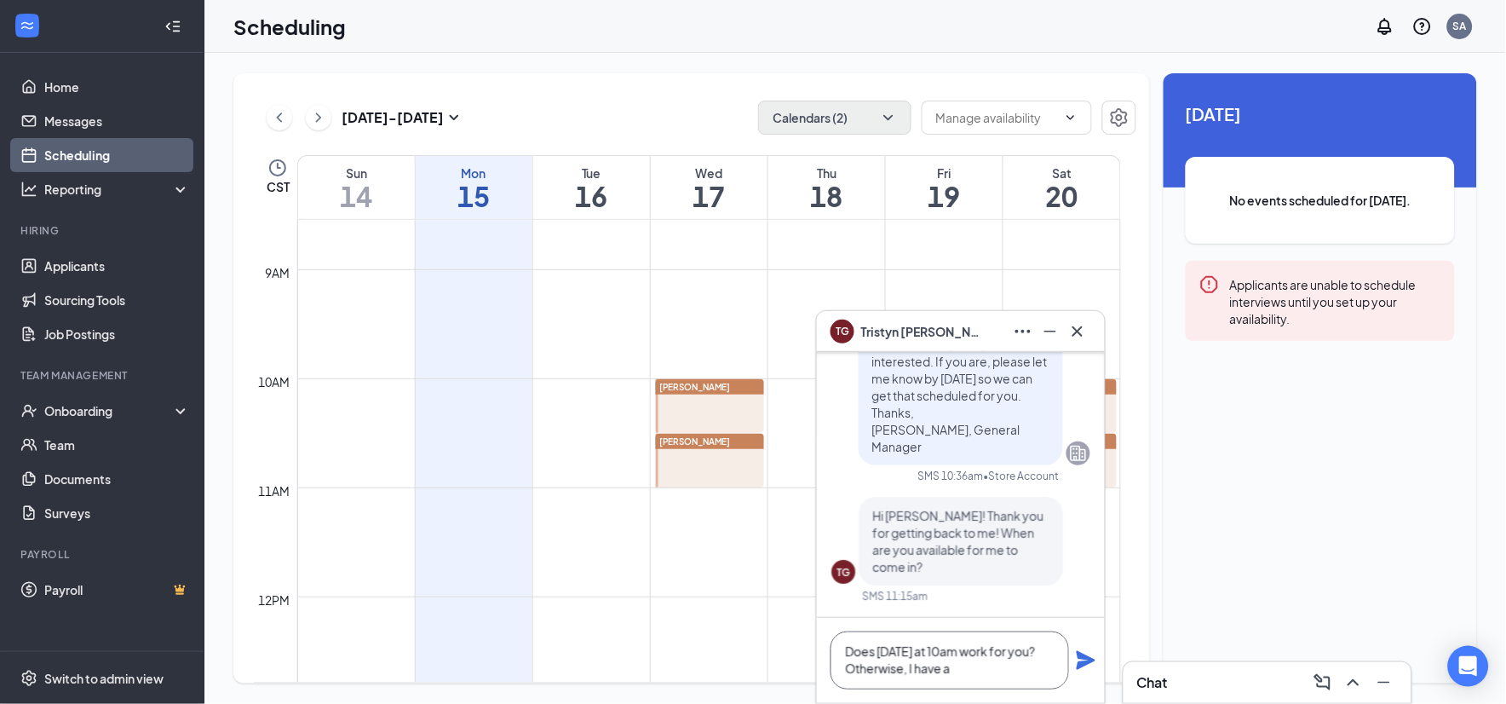
scroll to position [1216, 0]
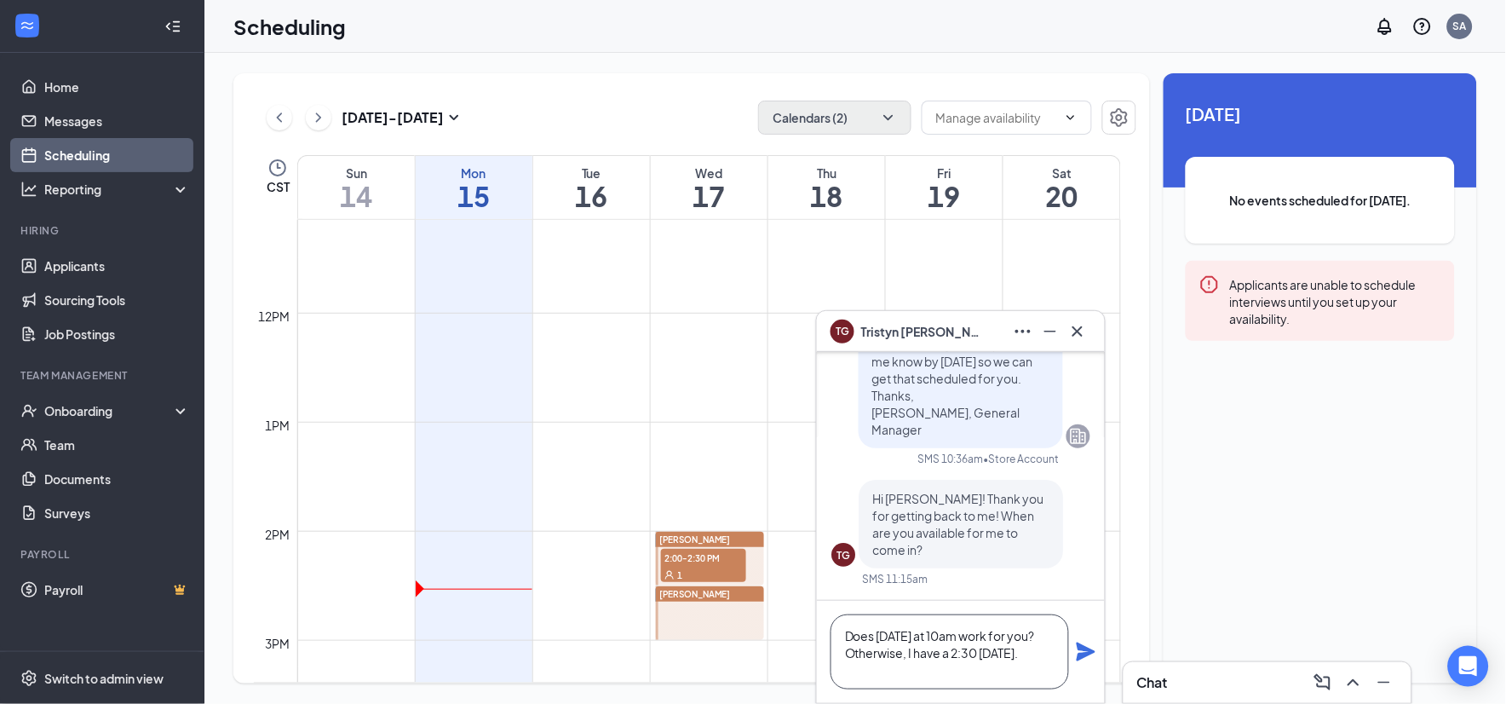
type textarea "Does [DATE] at 10am work for you? Otherwise, I have a 2:30 [DATE]."
click at [1089, 654] on icon "Plane" at bounding box center [1086, 651] width 19 height 19
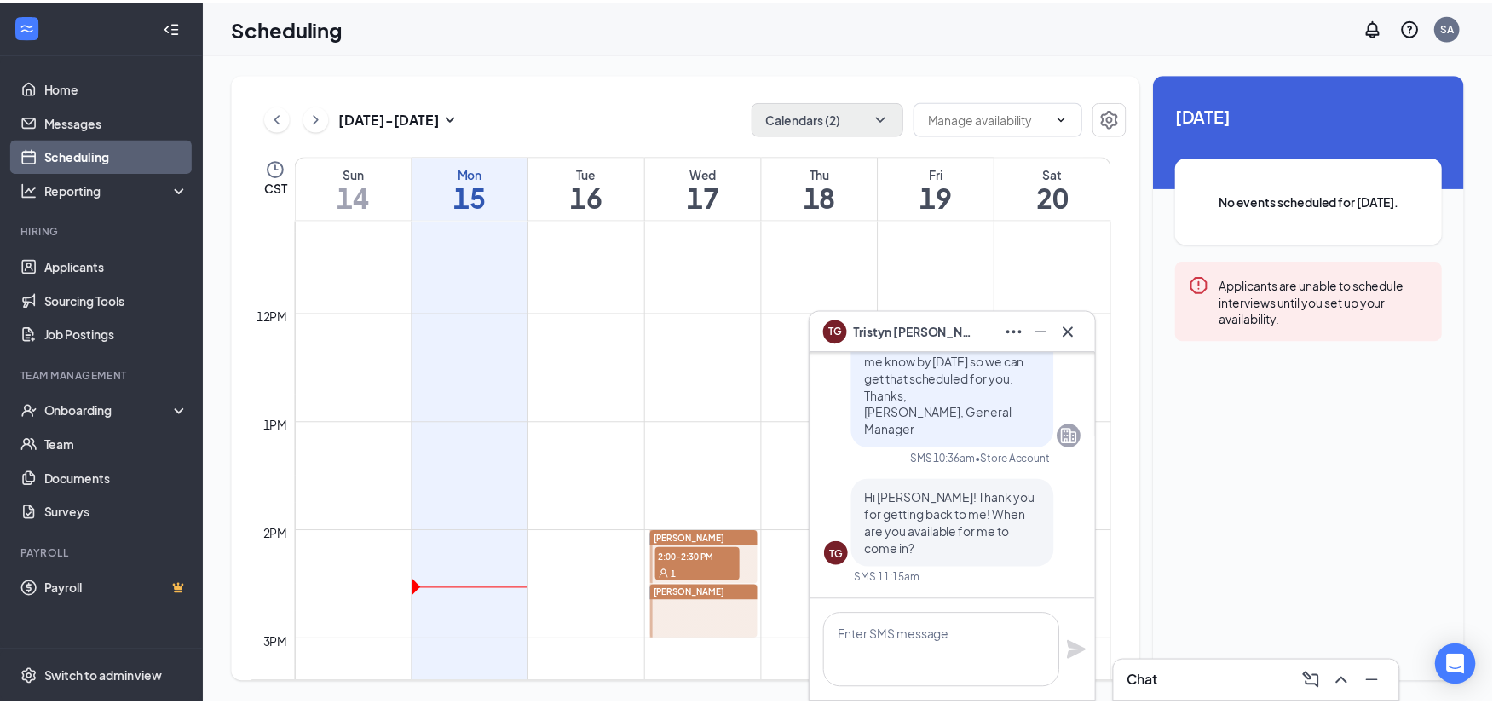
scroll to position [0, 0]
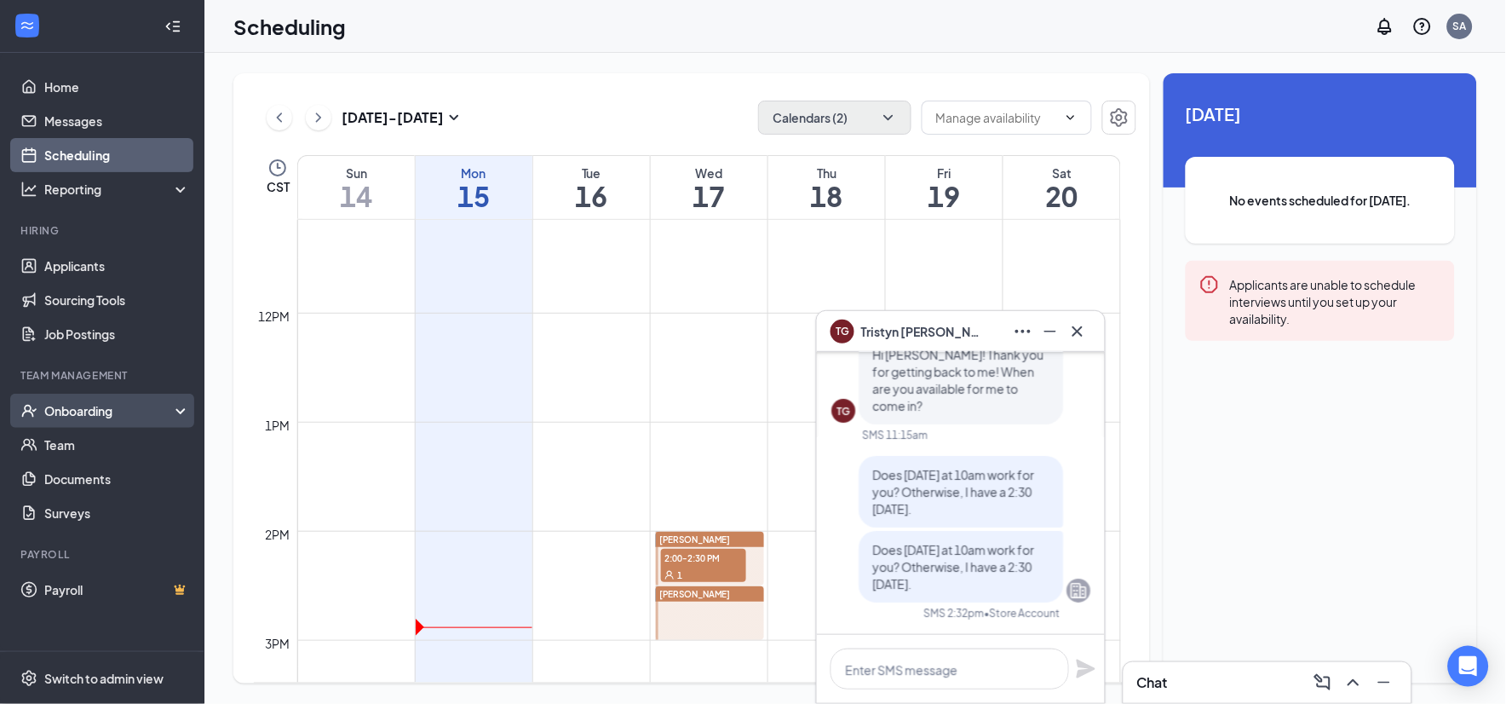
click at [118, 402] on div "Onboarding" at bounding box center [109, 410] width 131 height 17
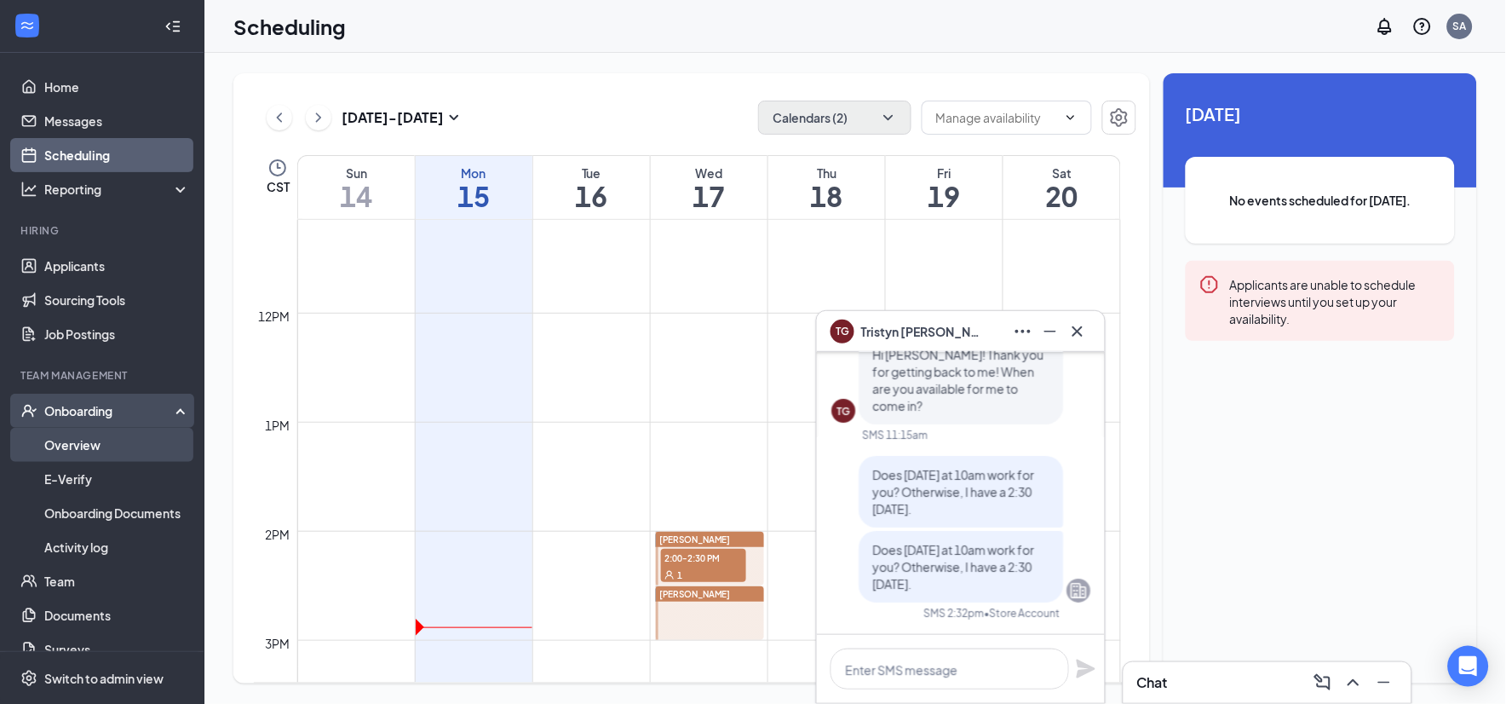
click at [89, 443] on link "Overview" at bounding box center [117, 445] width 146 height 34
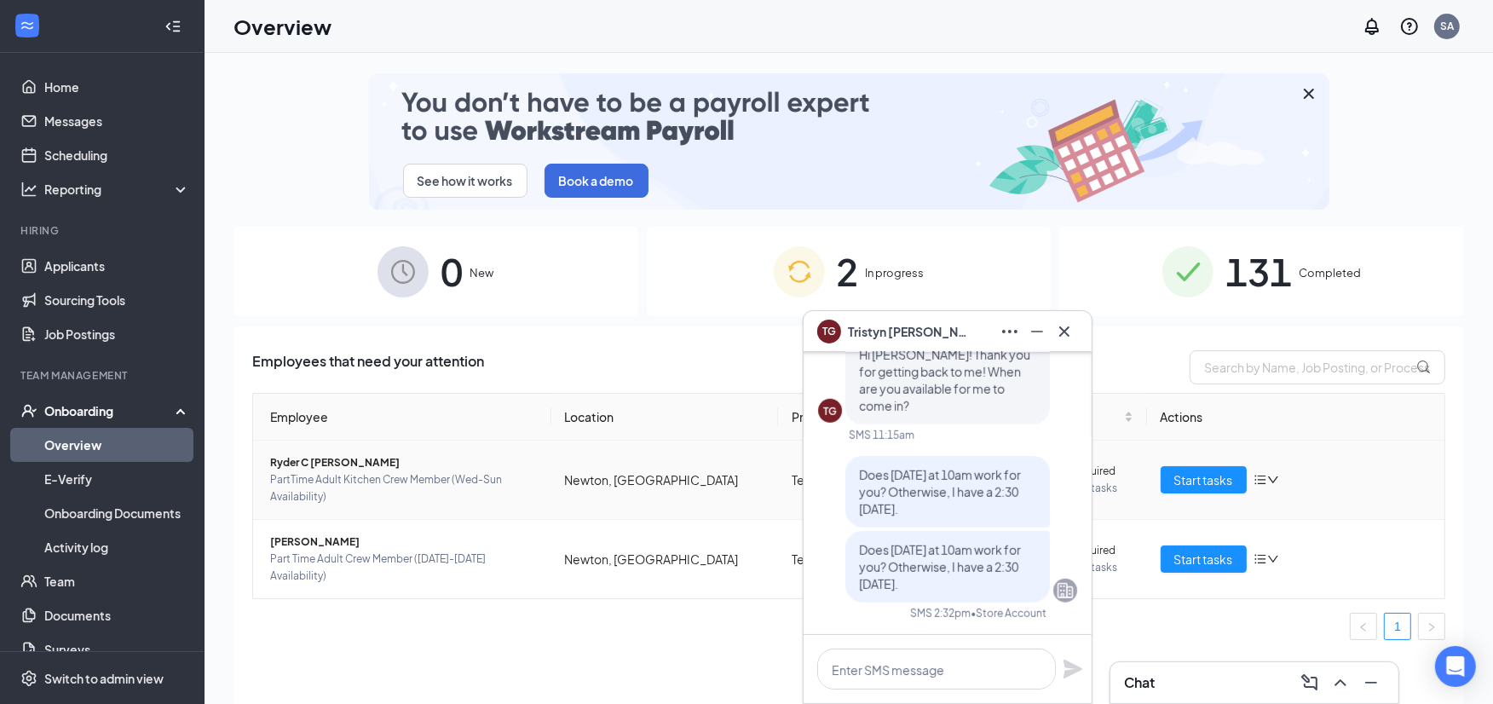
click at [312, 457] on span "Ryder C [PERSON_NAME]" at bounding box center [404, 462] width 268 height 17
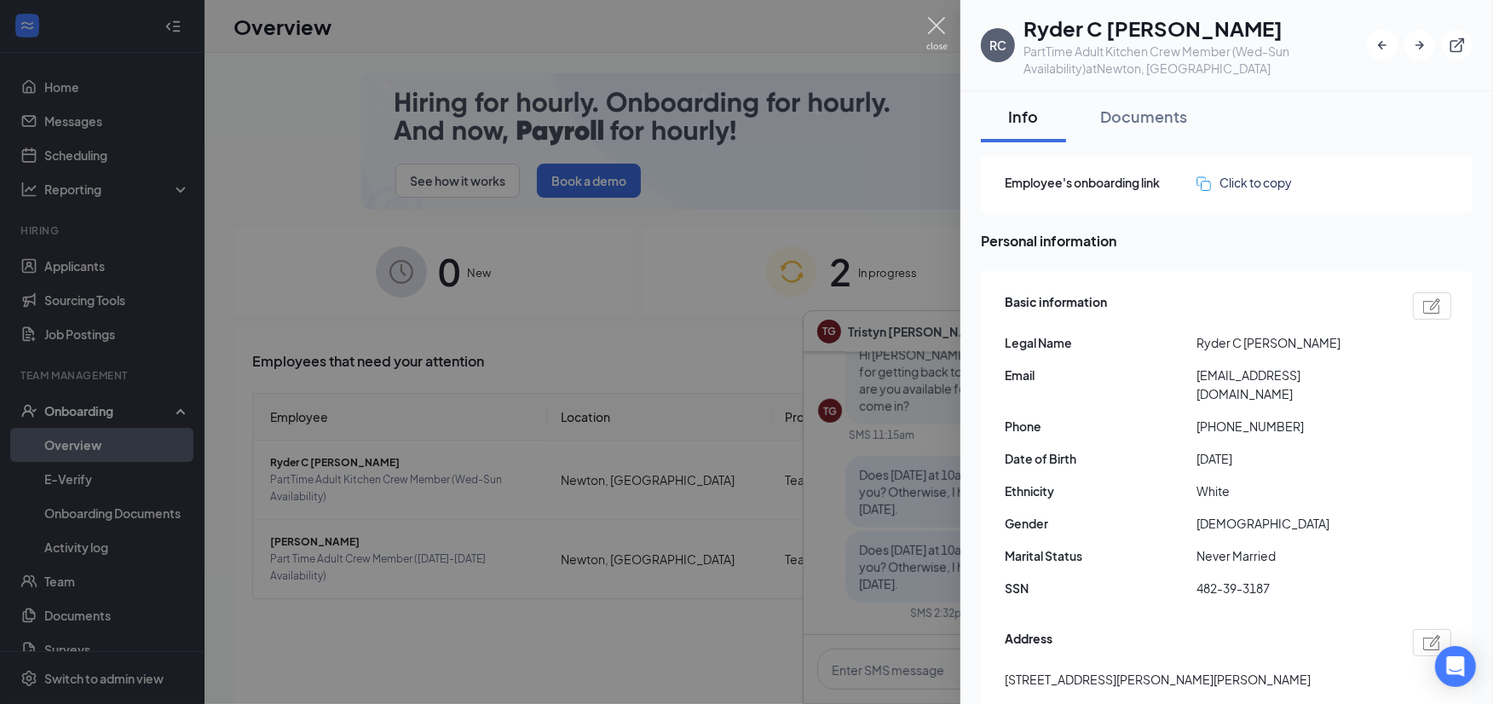
click at [929, 27] on img at bounding box center [936, 33] width 21 height 33
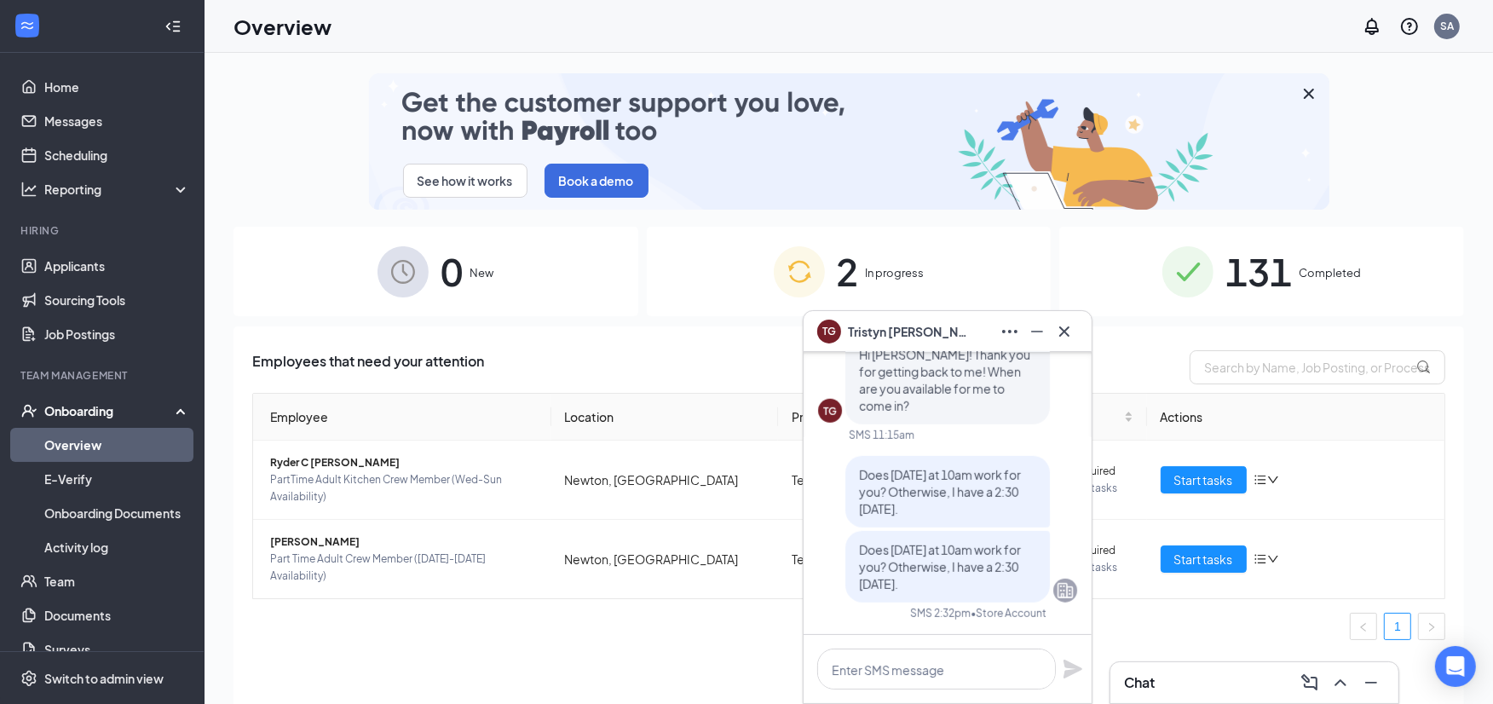
click at [930, 333] on div "TG [PERSON_NAME]" at bounding box center [947, 331] width 261 height 27
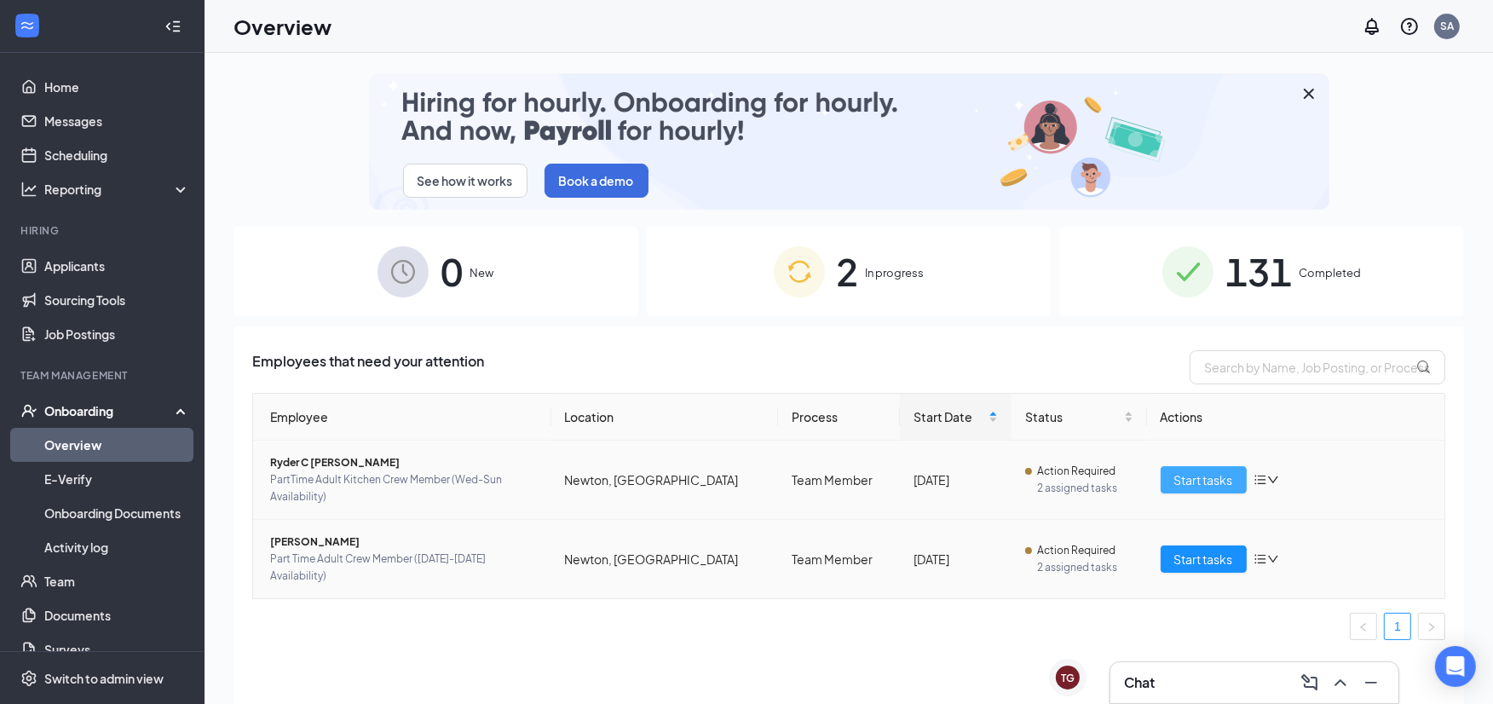
click at [1213, 481] on span "Start tasks" at bounding box center [1203, 479] width 59 height 19
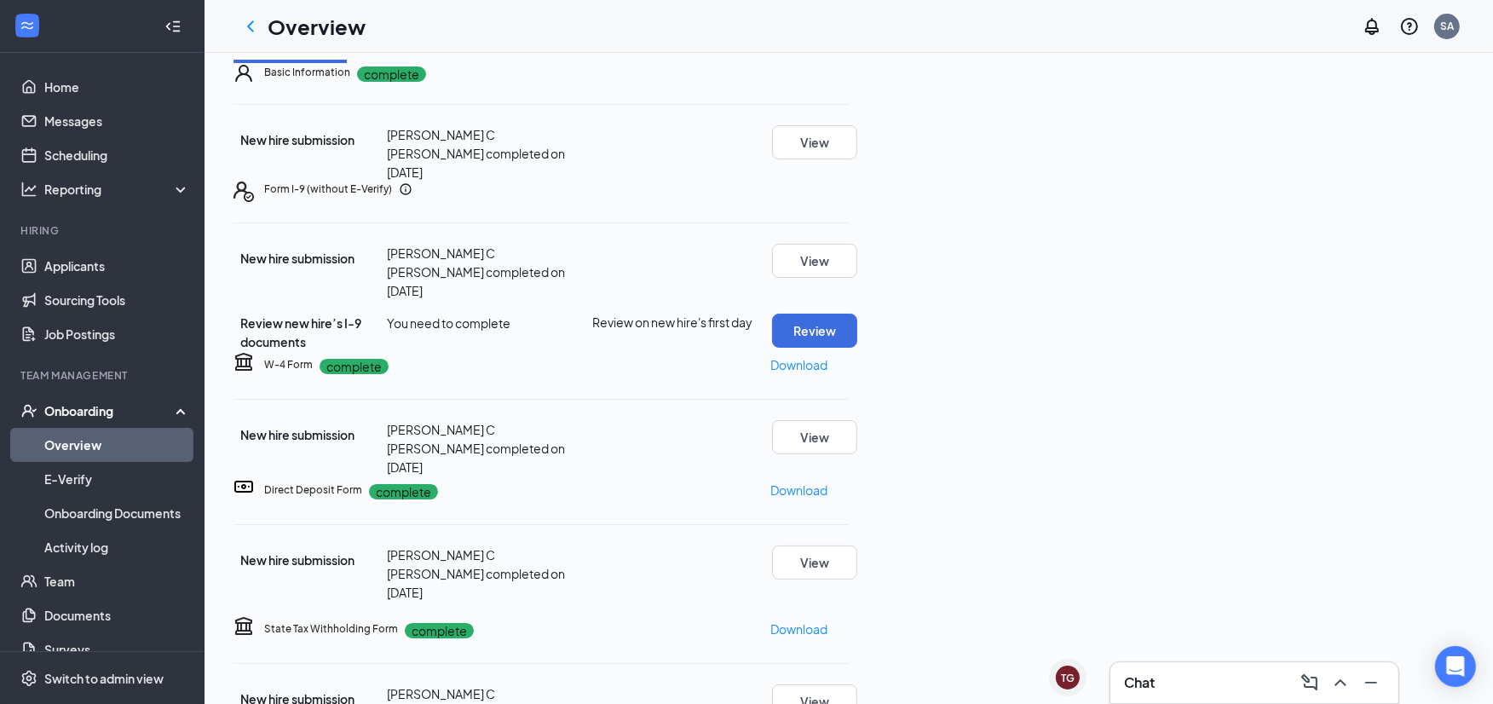
scroll to position [704, 0]
drag, startPoint x: 70, startPoint y: 78, endPoint x: 129, endPoint y: 31, distance: 76.4
click at [70, 78] on link "Home" at bounding box center [117, 87] width 146 height 34
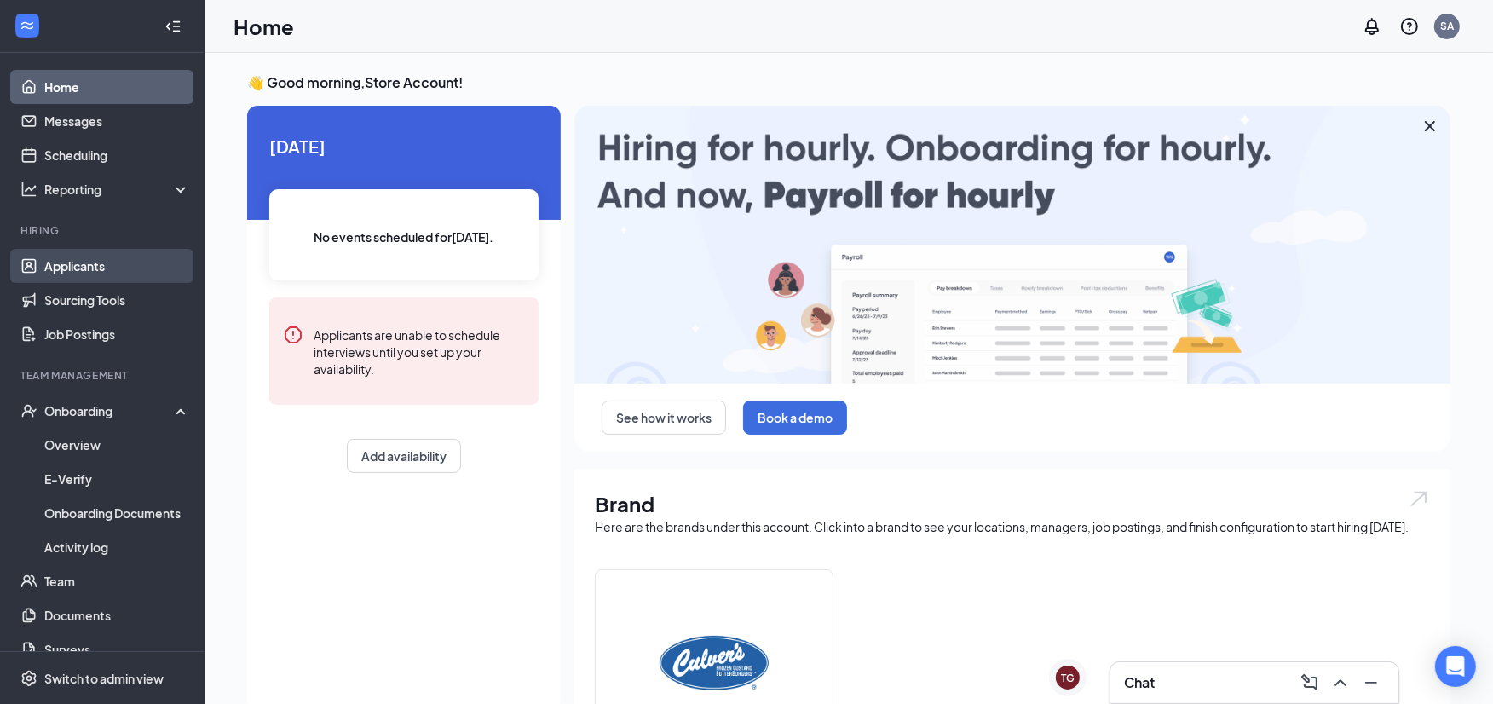
click at [60, 264] on link "Applicants" at bounding box center [117, 266] width 146 height 34
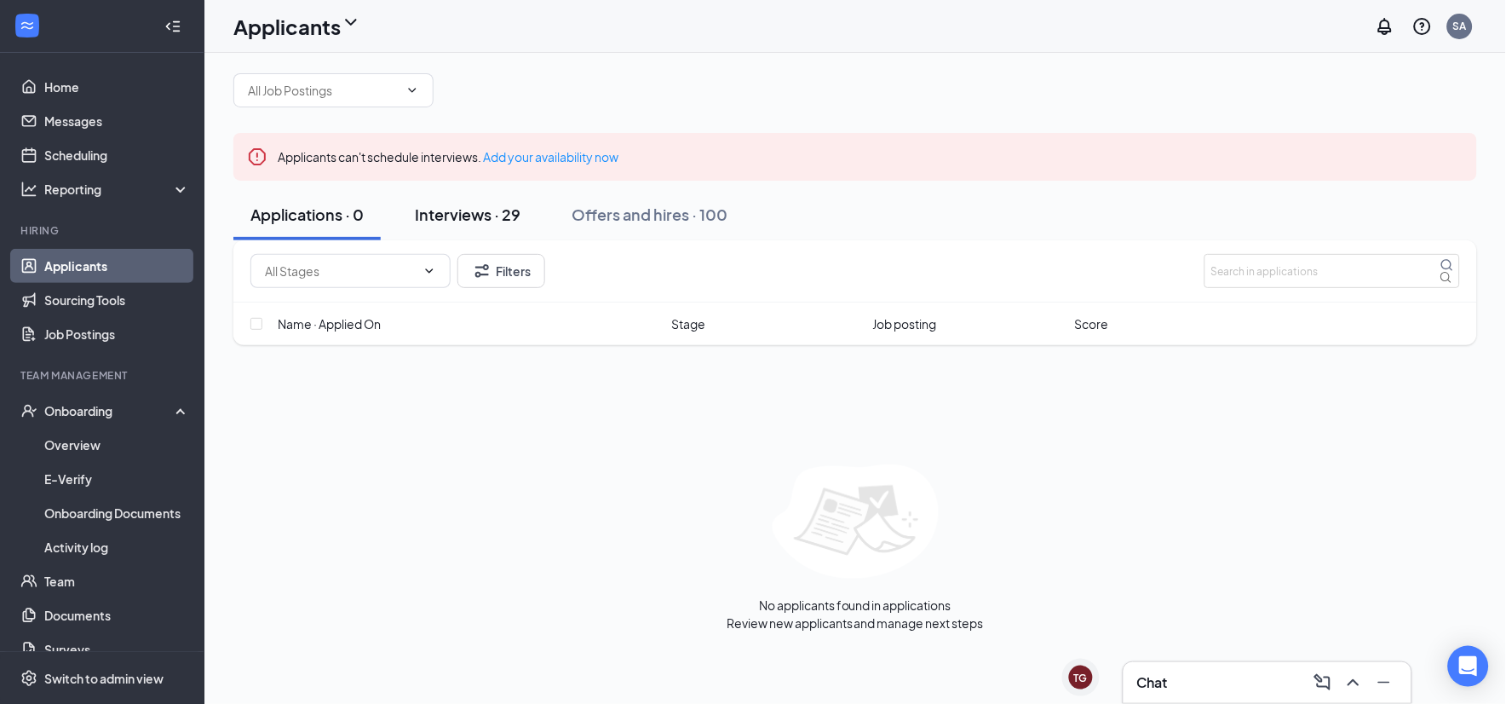
click at [479, 225] on div "Interviews · 29" at bounding box center [468, 214] width 106 height 21
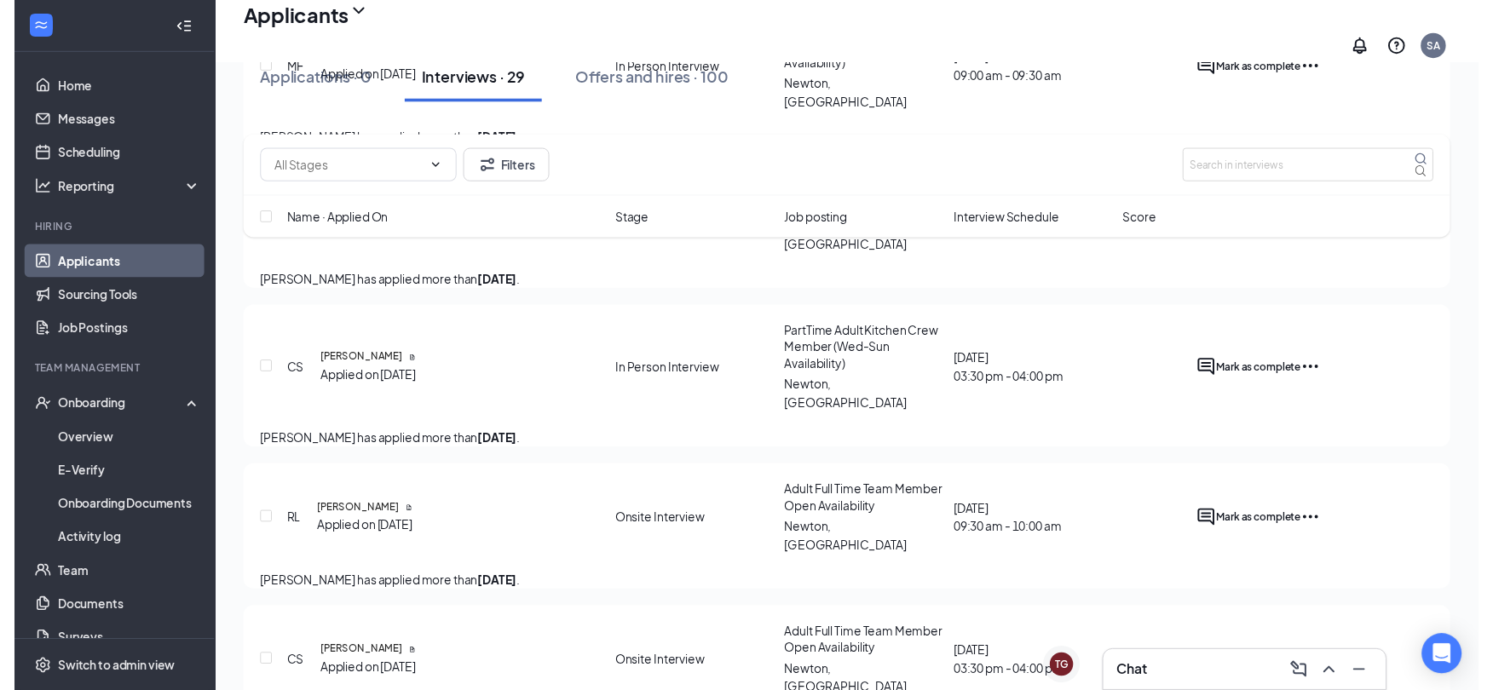
scroll to position [1041, 0]
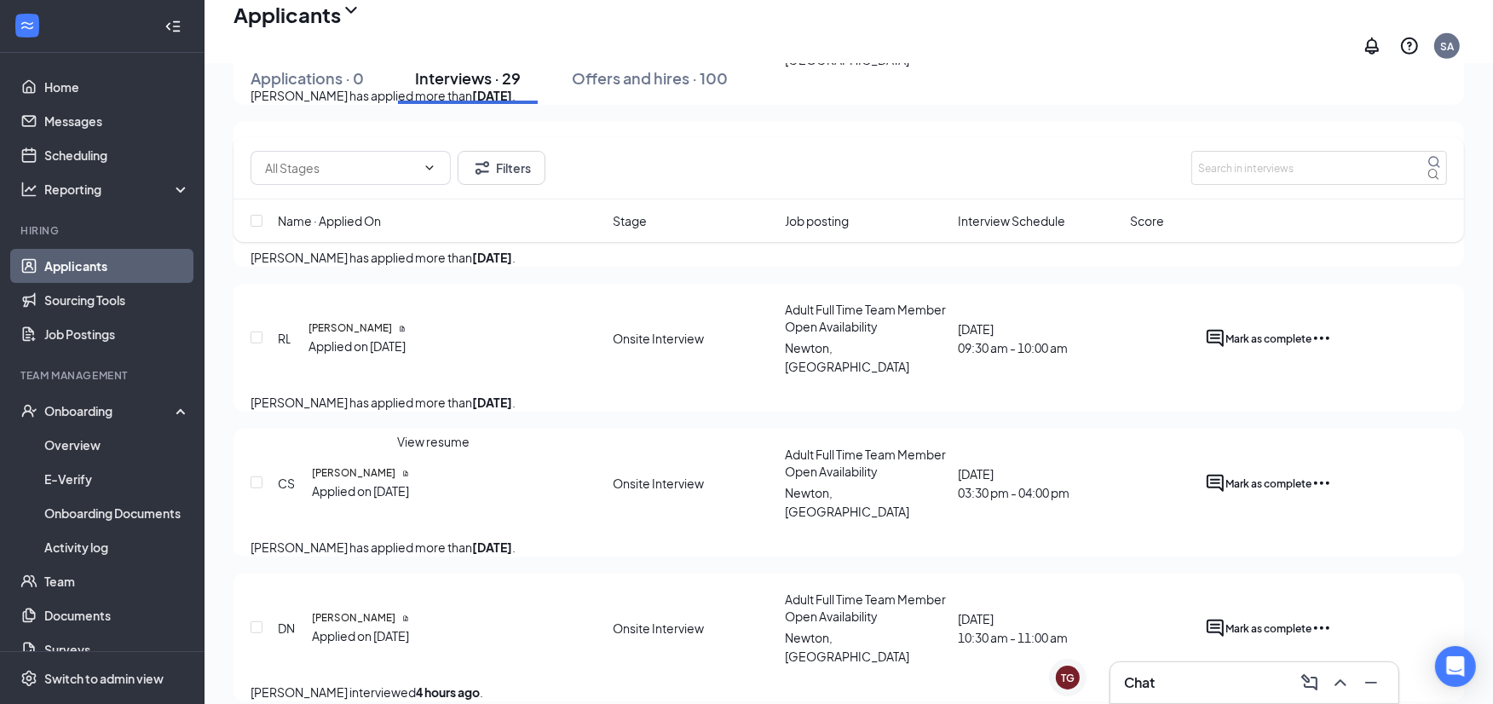
click at [409, 472] on icon "Document" at bounding box center [405, 473] width 7 height 7
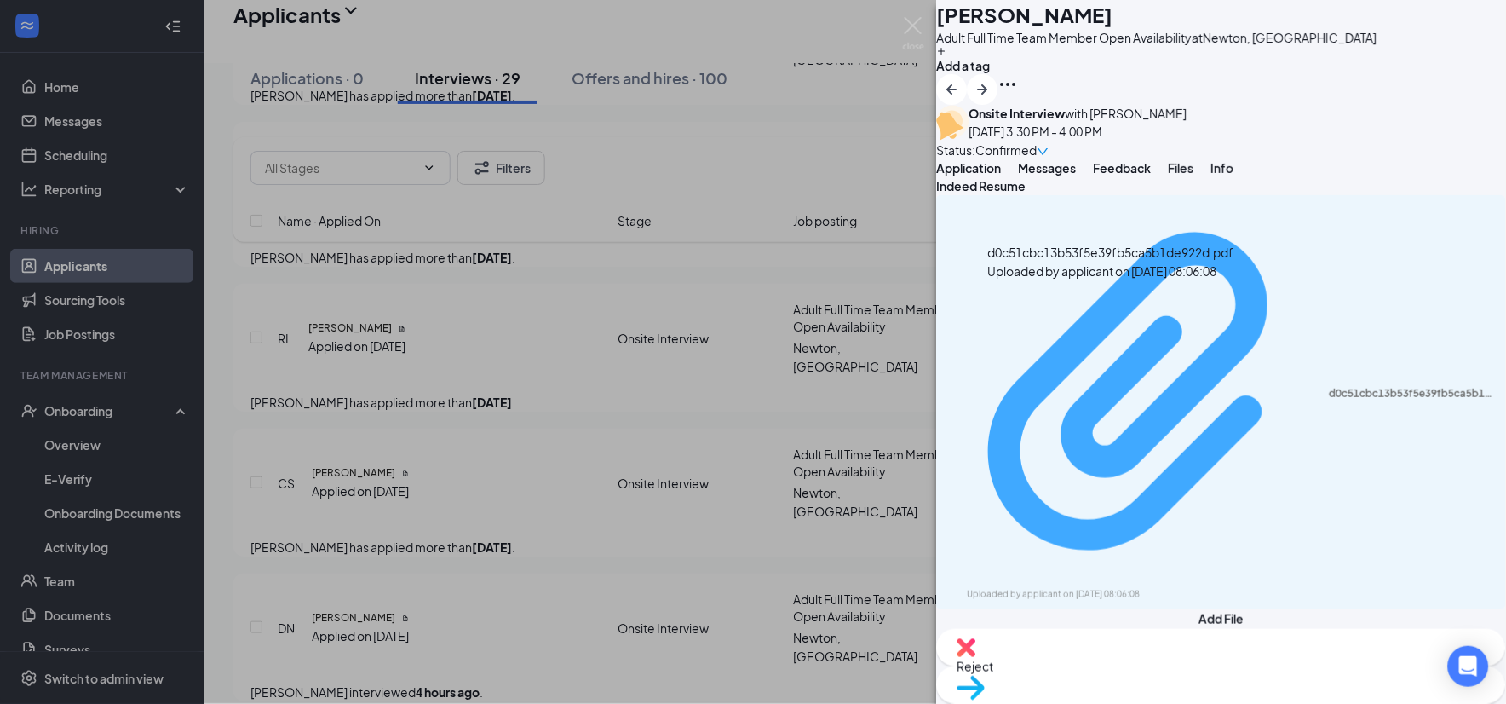
click at [1330, 387] on div "d0c51cbc13b53f5e39fb5ca5b1de922d.pdf" at bounding box center [1413, 394] width 166 height 14
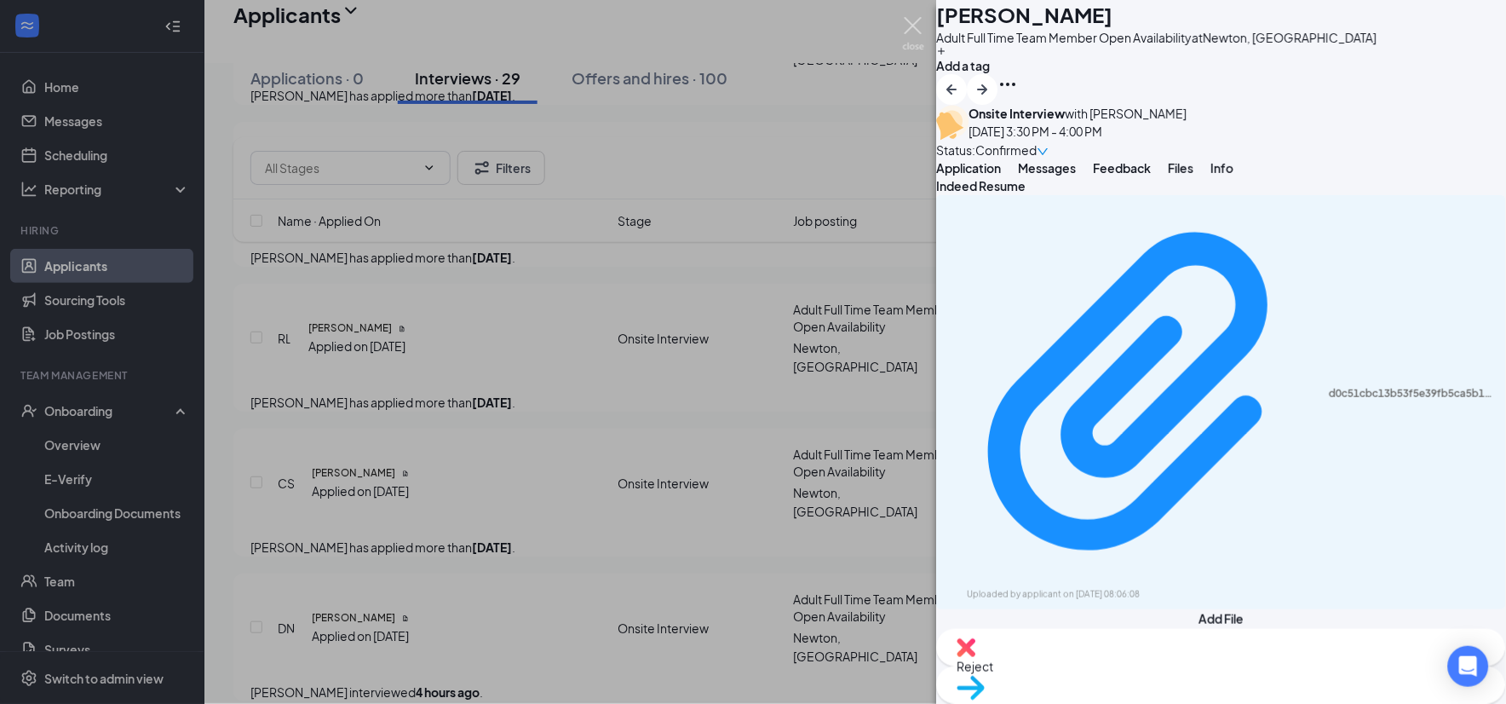
drag, startPoint x: 916, startPoint y: 29, endPoint x: 634, endPoint y: 319, distance: 404.3
click at [913, 29] on img at bounding box center [913, 33] width 21 height 33
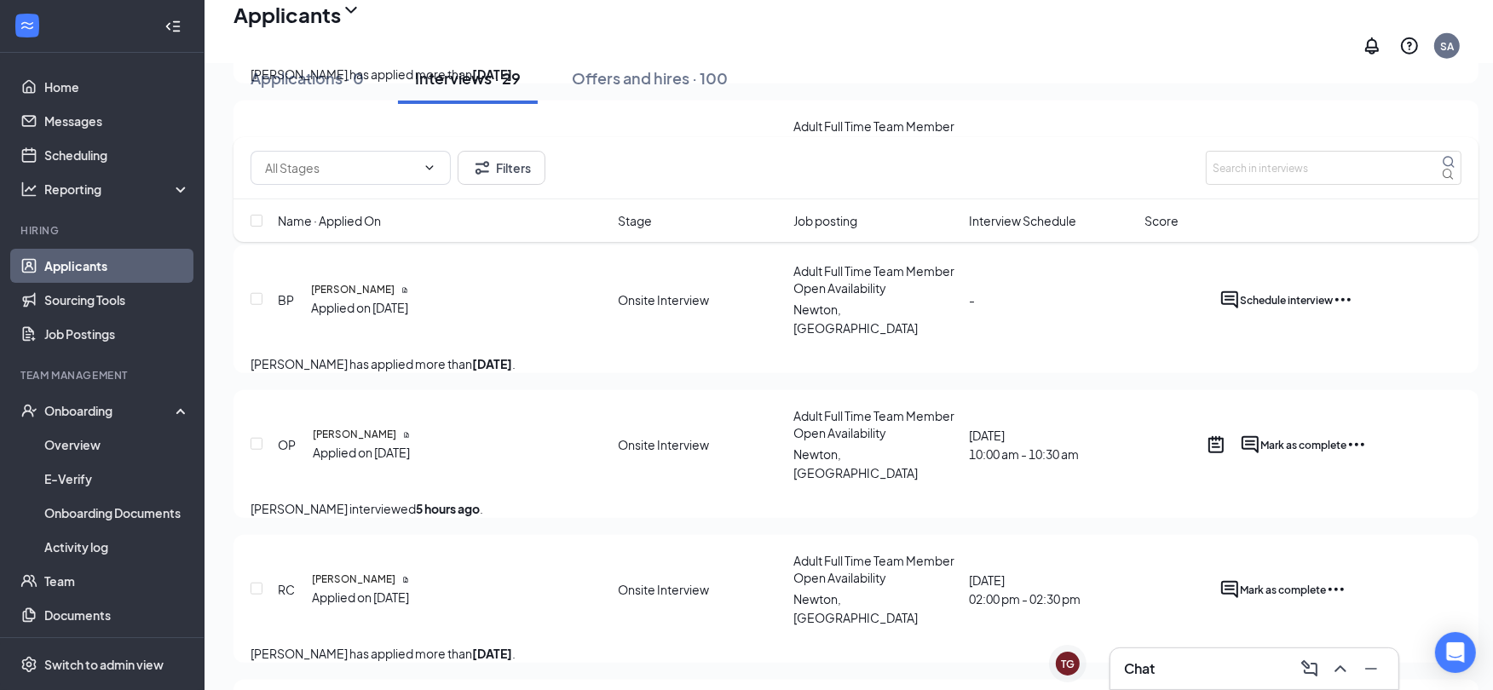
scroll to position [1419, 0]
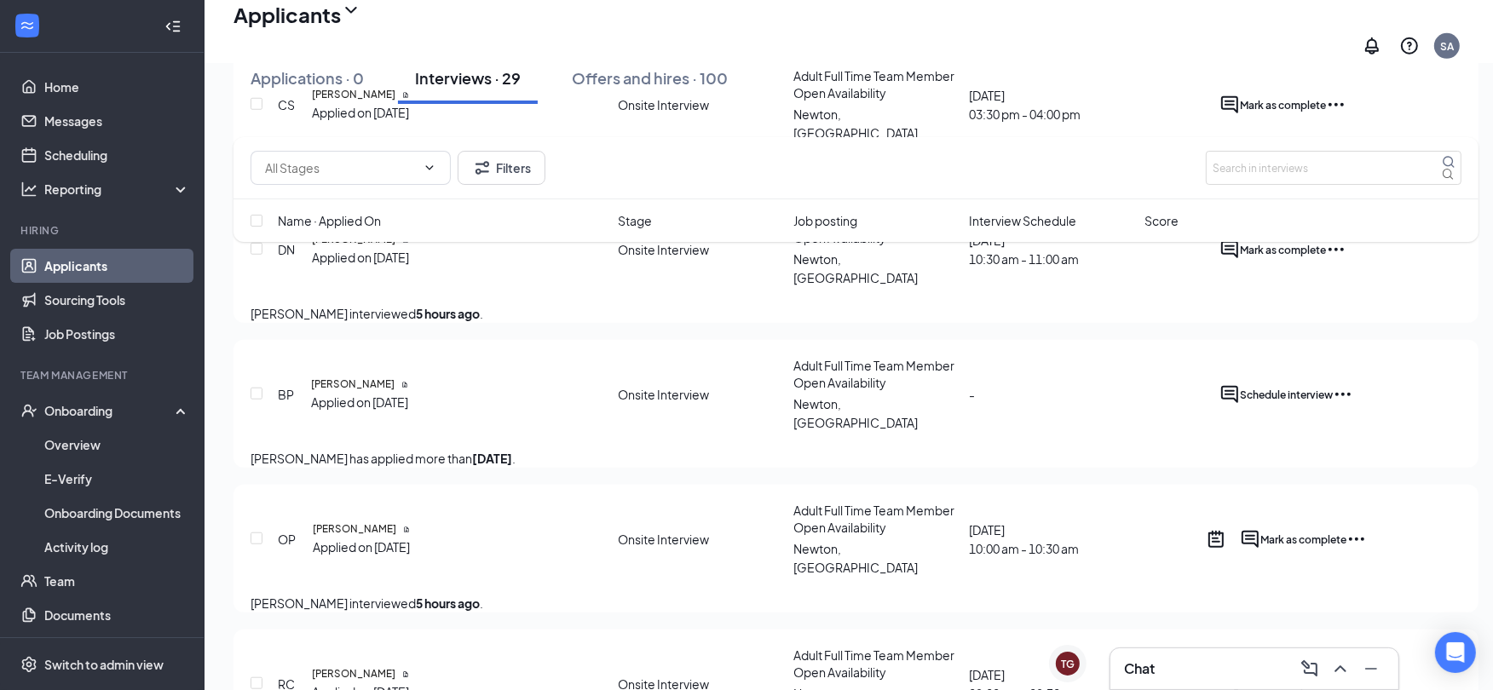
click at [1350, 396] on icon "Ellipses" at bounding box center [1342, 394] width 15 height 3
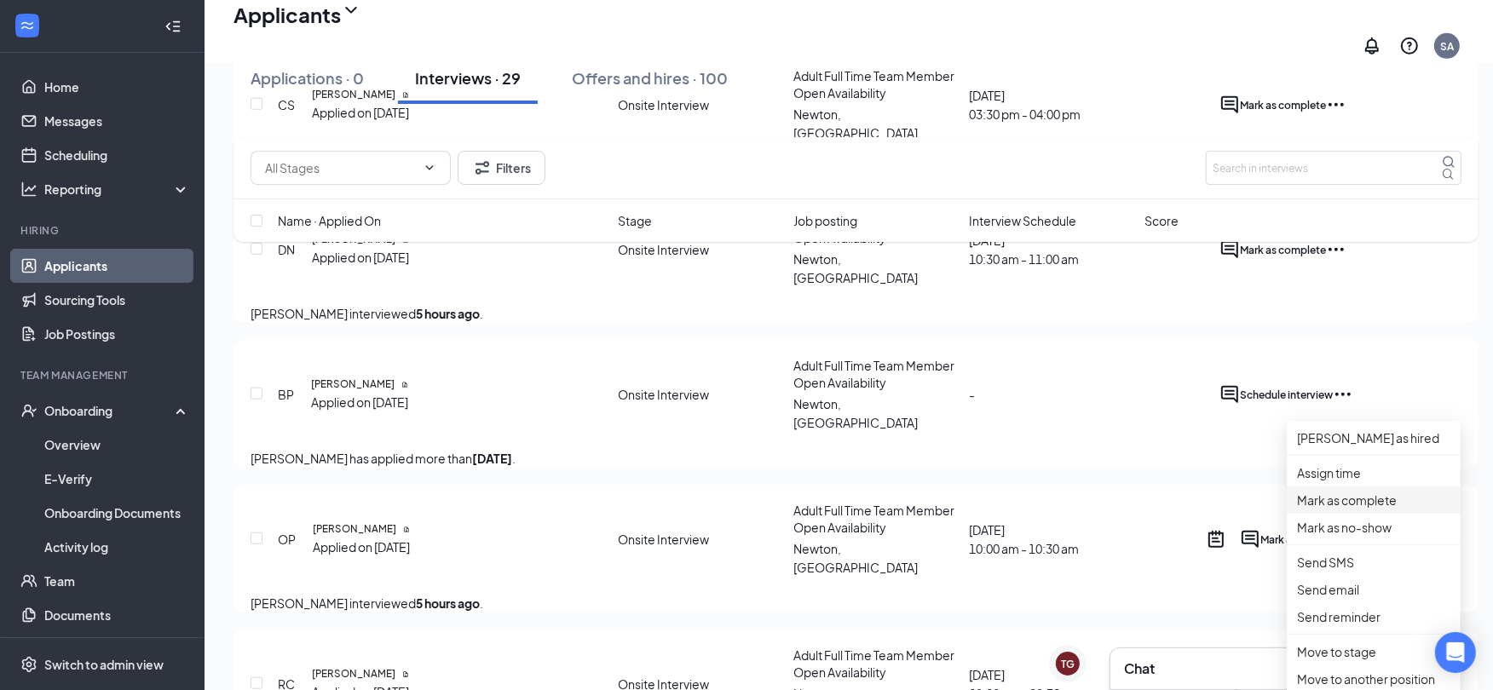
scroll to position [1608, 0]
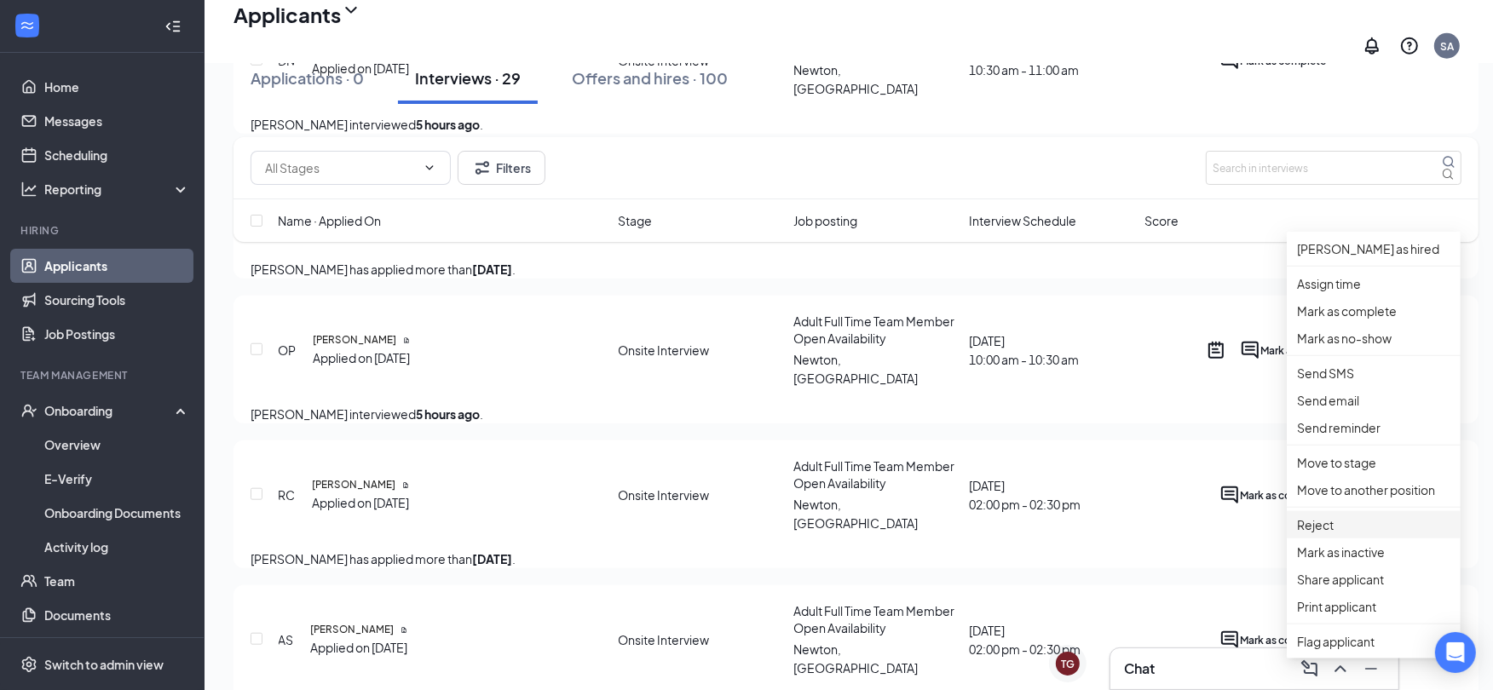
click at [1342, 534] on p "Reject" at bounding box center [1373, 524] width 153 height 19
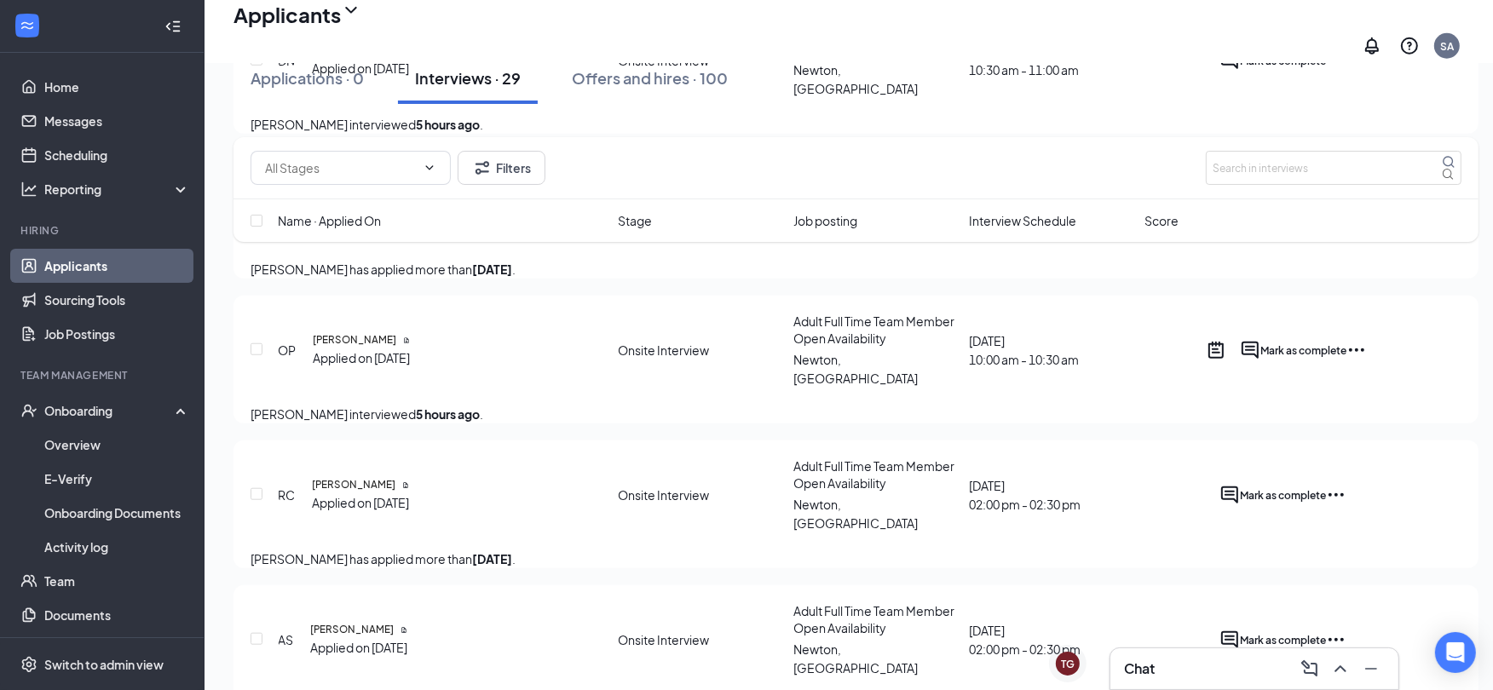
checkbox input "true"
drag, startPoint x: 488, startPoint y: 547, endPoint x: 697, endPoint y: 563, distance: 209.4
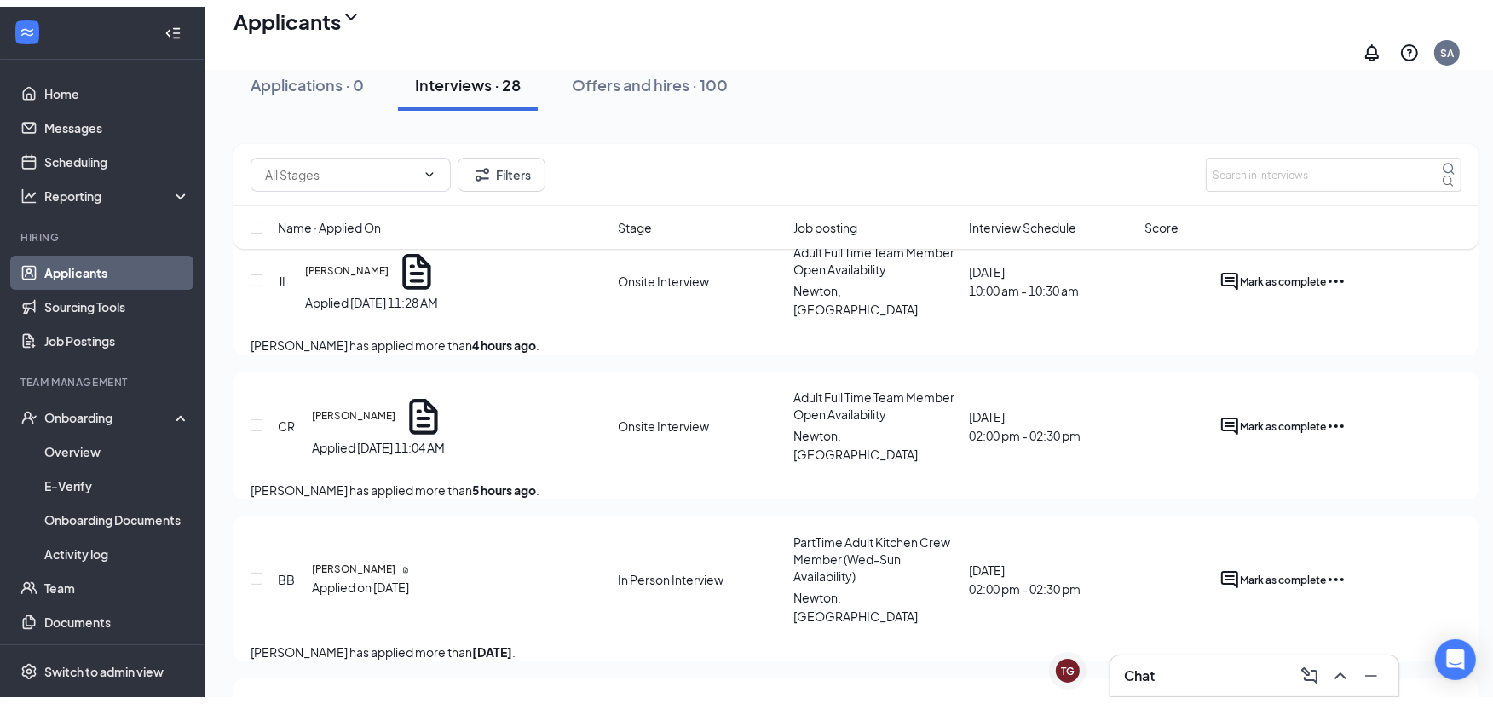
scroll to position [0, 0]
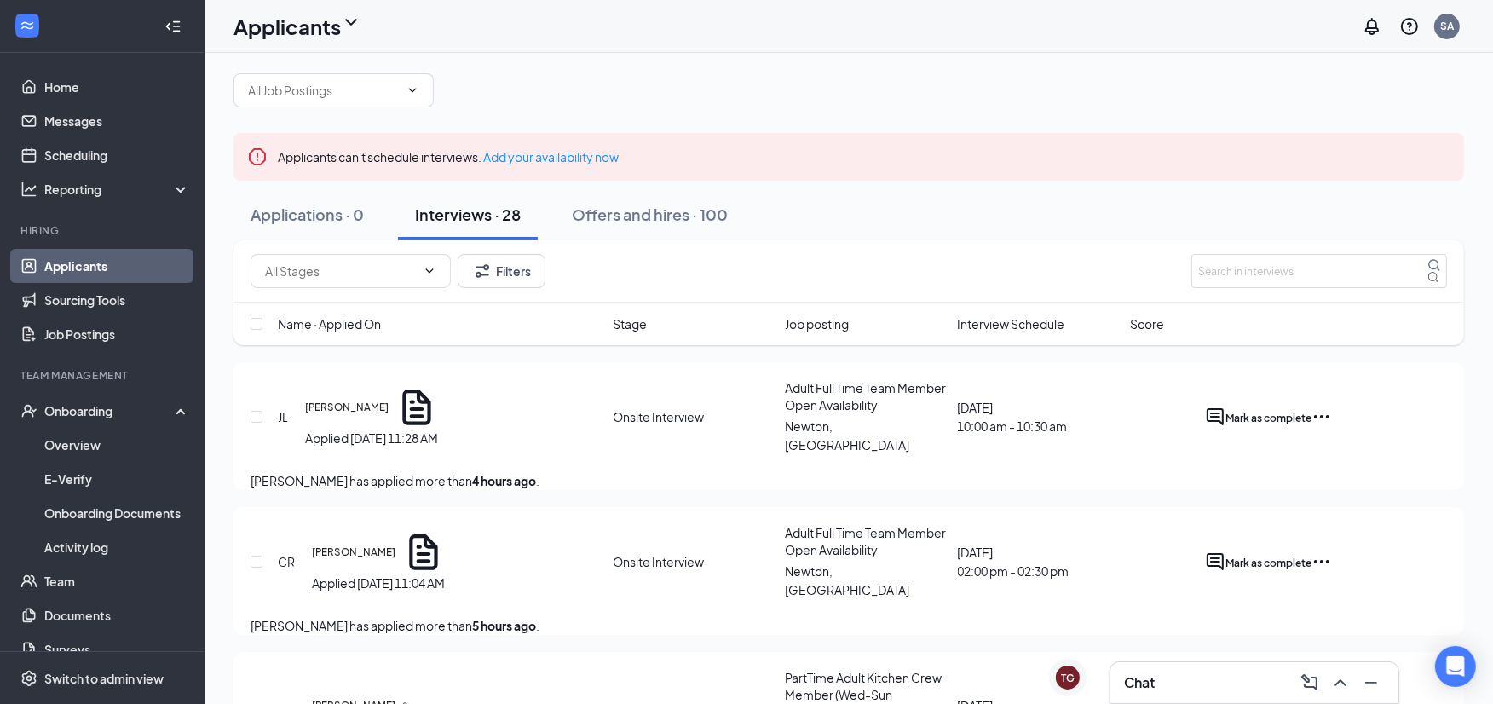
click at [1450, 147] on icon "Cross" at bounding box center [1450, 147] width 0 height 0
